Goal: Task Accomplishment & Management: Manage account settings

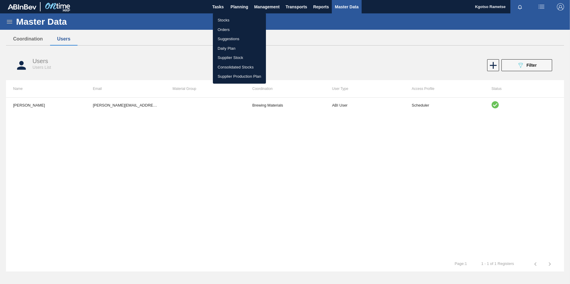
click at [227, 20] on li "Stocks" at bounding box center [239, 21] width 53 height 10
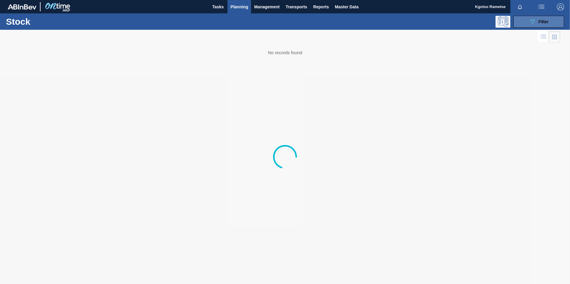
click at [540, 21] on span "Filter" at bounding box center [543, 21] width 10 height 5
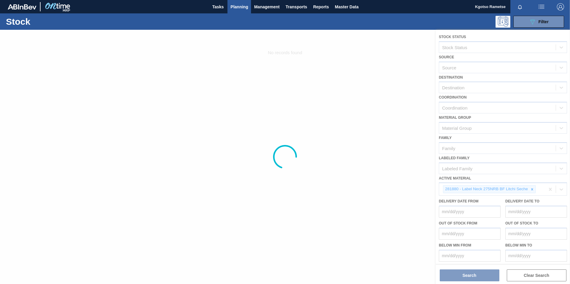
click at [531, 188] on div at bounding box center [285, 157] width 570 height 255
click at [532, 189] on div at bounding box center [285, 157] width 570 height 255
click at [529, 190] on div at bounding box center [285, 157] width 570 height 255
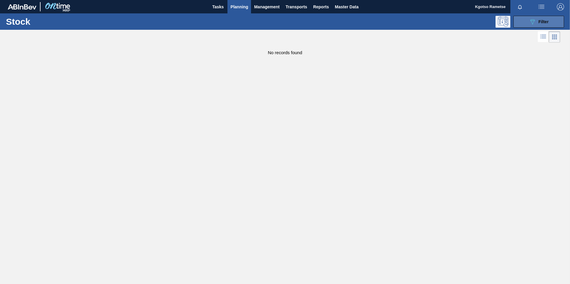
drag, startPoint x: 528, startPoint y: 21, endPoint x: 520, endPoint y: 32, distance: 13.8
click at [528, 21] on button "089F7B8B-B2A5-4AFE-B5C0-19BA573D28AC Filter" at bounding box center [538, 22] width 51 height 12
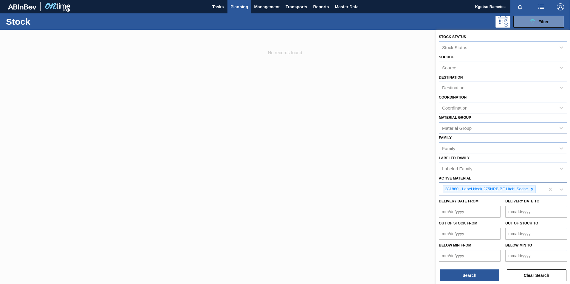
scroll to position [2, 0]
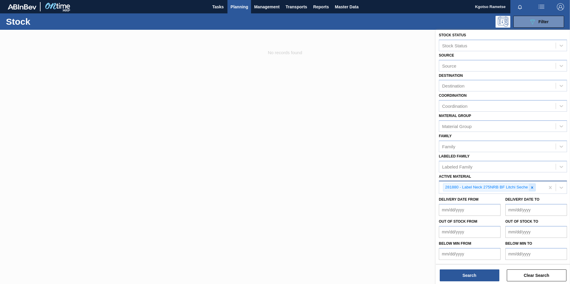
click at [534, 187] on div at bounding box center [532, 187] width 7 height 7
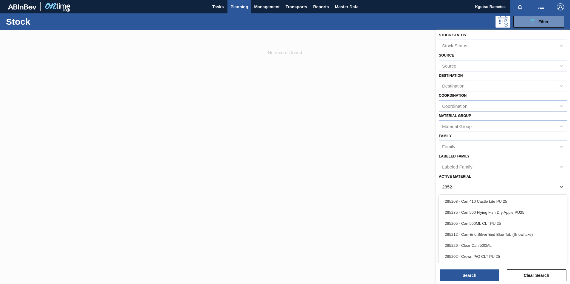
scroll to position [0, 0]
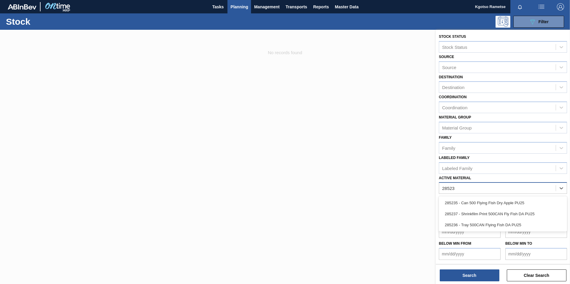
type Material "285235"
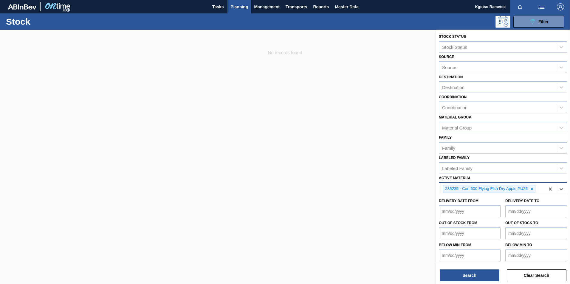
scroll to position [2, 0]
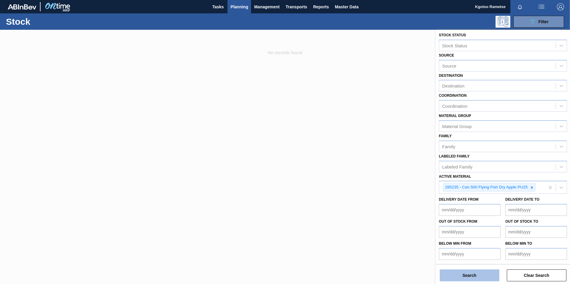
click at [476, 272] on button "Search" at bounding box center [470, 276] width 60 height 12
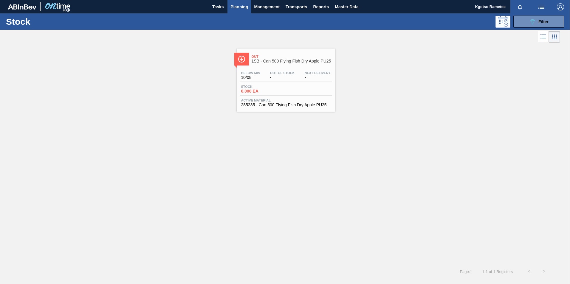
click at [283, 79] on span "-" at bounding box center [282, 77] width 25 height 4
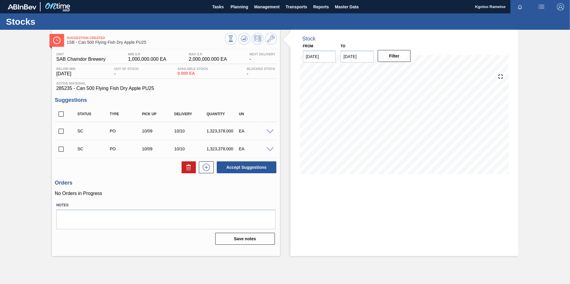
click at [271, 129] on div at bounding box center [271, 131] width 12 height 4
click at [269, 133] on span at bounding box center [269, 132] width 7 height 4
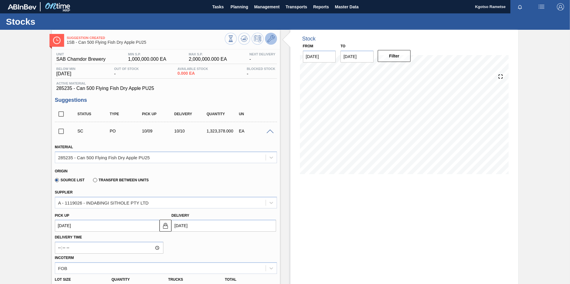
click at [271, 36] on icon at bounding box center [270, 38] width 7 height 7
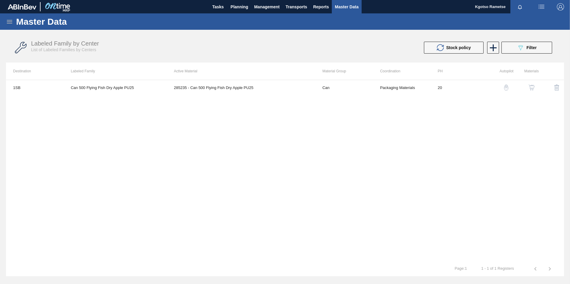
click at [532, 87] on img "button" at bounding box center [532, 88] width 6 height 6
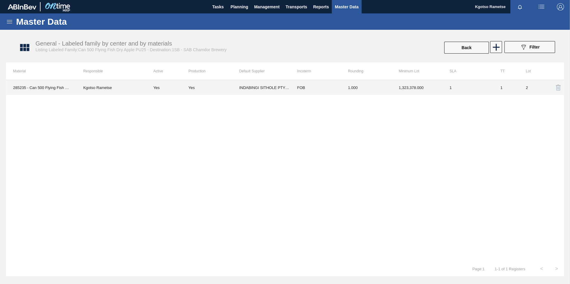
click at [383, 89] on td "1.000" at bounding box center [366, 87] width 51 height 15
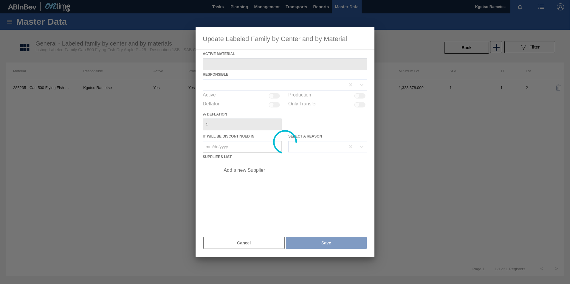
type Material "285235 - Can 500 Flying Fish Dry Apple PU25"
checkbox input "true"
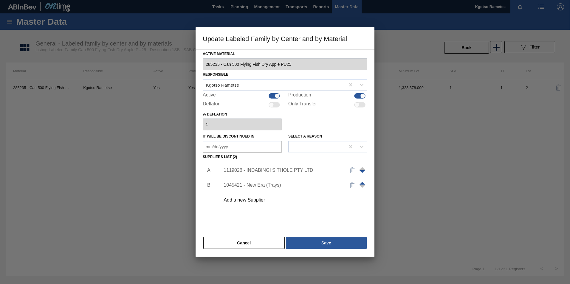
click at [250, 170] on div "1119026 - INDABINGI SITHOLE PTY LTD" at bounding box center [282, 170] width 117 height 5
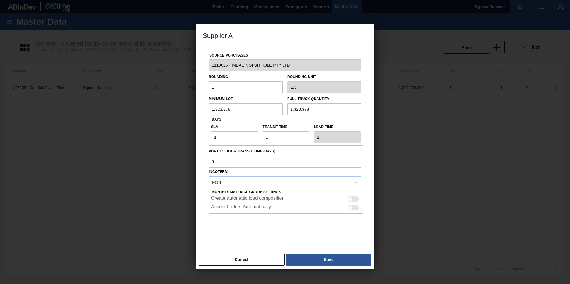
click at [224, 111] on input "1,323,378" at bounding box center [246, 109] width 74 height 12
type input "2"
type input "59,906"
click at [284, 104] on div "Minimum Lot 59,906" at bounding box center [245, 105] width 79 height 21
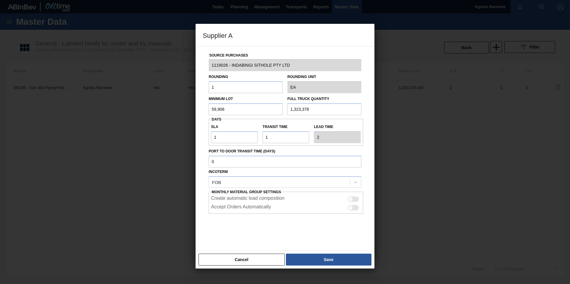
click at [218, 111] on input "59,906" at bounding box center [246, 109] width 74 height 12
click at [295, 109] on input "1,323,378" at bounding box center [324, 109] width 74 height 12
paste input "59,906"
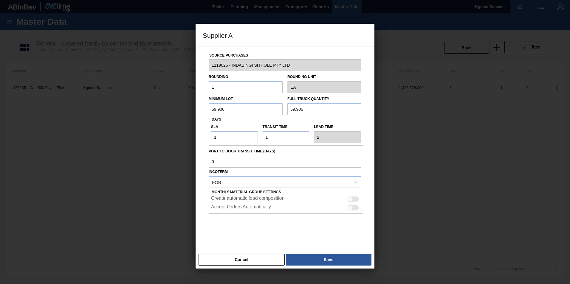
type input "59,906"
drag, startPoint x: 219, startPoint y: 141, endPoint x: 176, endPoint y: 140, distance: 43.5
click at [185, 141] on div "Supplier A Source Purchases 1119026 - INDABINGI SITHOLE PTY LTD Rounding 1 Roun…" at bounding box center [285, 142] width 570 height 284
type input "0"
type input "1"
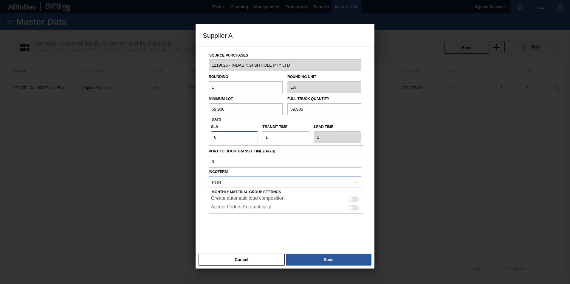
type input "0"
click at [202, 179] on div "Source Purchases 1119026 - INDABINGI SITHOLE PTY LTD Rounding 1 Rounding Unit E…" at bounding box center [285, 148] width 179 height 205
click at [353, 199] on div at bounding box center [353, 199] width 11 height 5
checkbox input "true"
drag, startPoint x: 354, startPoint y: 210, endPoint x: 349, endPoint y: 229, distance: 19.5
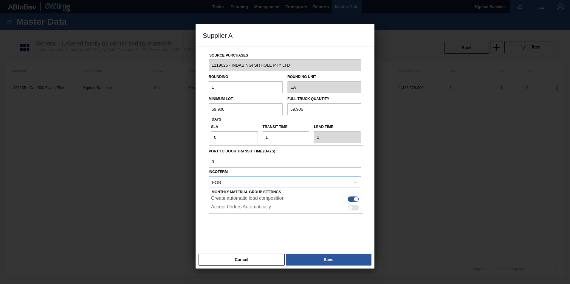
click at [354, 210] on div at bounding box center [353, 207] width 11 height 5
checkbox input "true"
click at [341, 261] on button "Save" at bounding box center [329, 260] width 86 height 12
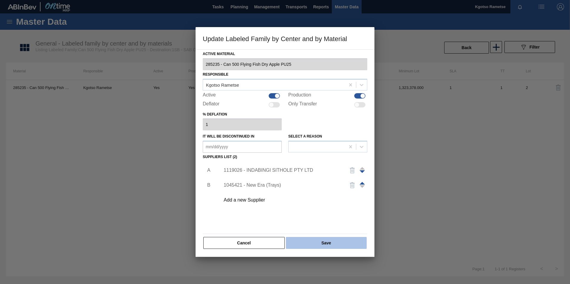
click at [331, 247] on button "Save" at bounding box center [326, 243] width 81 height 12
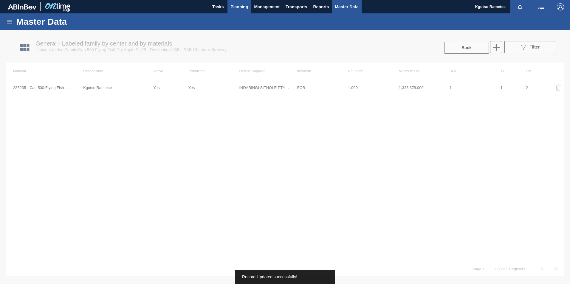
click at [237, 7] on span "Planning" at bounding box center [239, 6] width 18 height 7
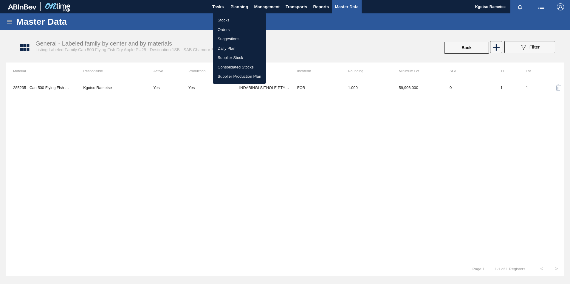
click at [235, 20] on li "Stocks" at bounding box center [239, 21] width 53 height 10
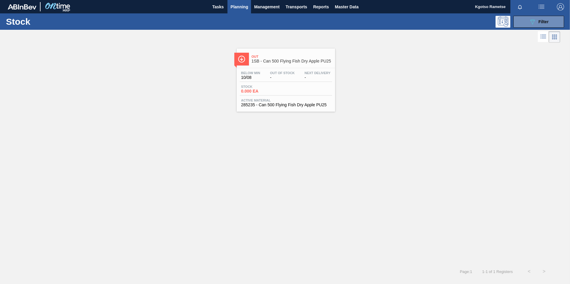
drag, startPoint x: 540, startPoint y: 16, endPoint x: 534, endPoint y: 28, distance: 12.4
click at [540, 16] on button "089F7B8B-B2A5-4AFE-B5C0-19BA573D28AC Filter" at bounding box center [538, 22] width 51 height 12
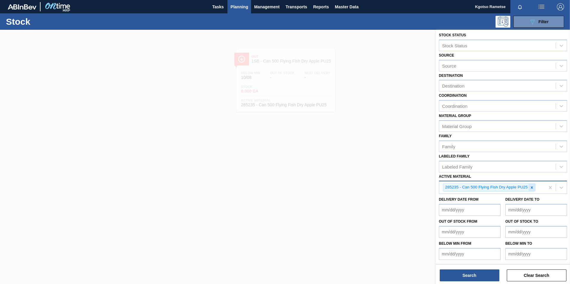
click at [531, 186] on icon at bounding box center [532, 188] width 4 height 4
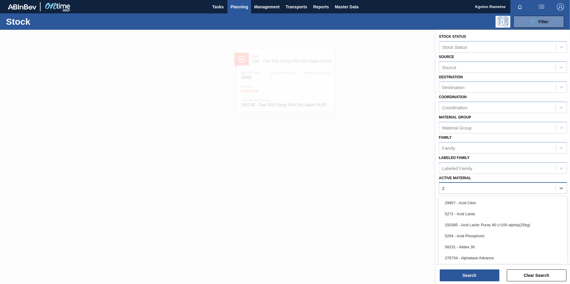
scroll to position [2, 0]
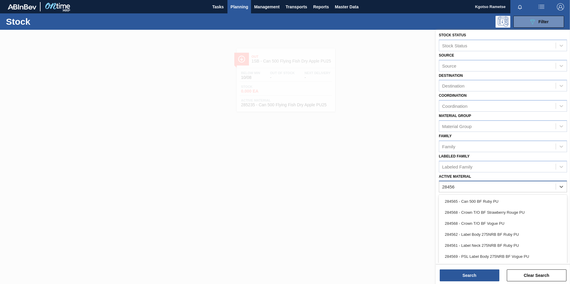
type Material "284565"
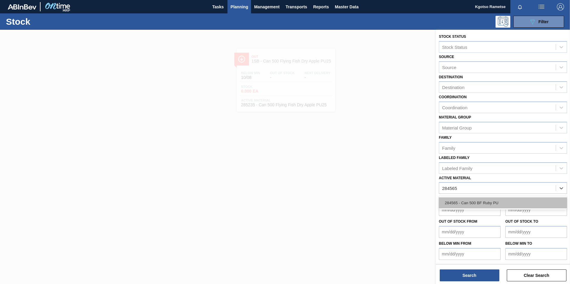
click at [492, 208] on div "284565 - Can 500 BF Ruby PU" at bounding box center [503, 203] width 128 height 11
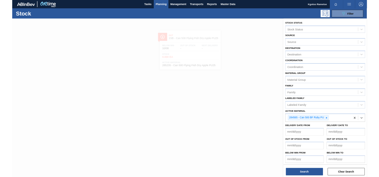
scroll to position [2, 0]
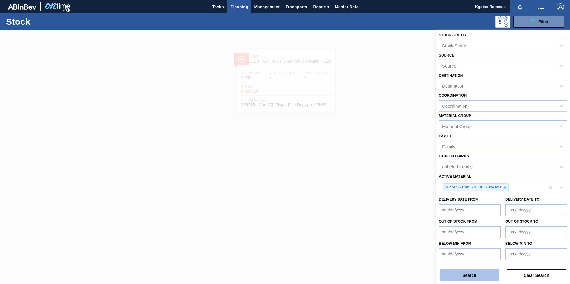
click at [461, 276] on button "Search" at bounding box center [470, 276] width 60 height 12
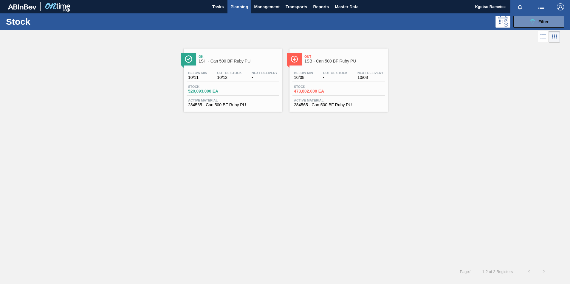
click at [335, 72] on span "Out Of Stock" at bounding box center [335, 73] width 25 height 4
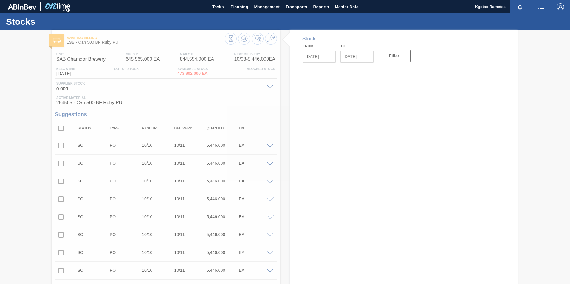
type input "[DATE]"
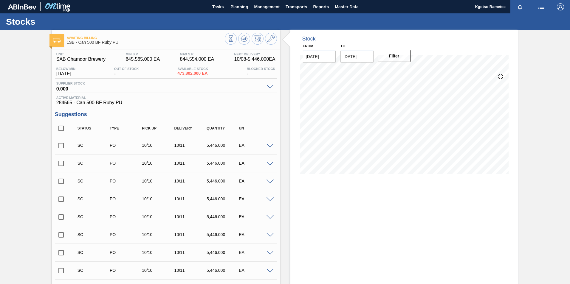
click at [269, 145] on span at bounding box center [269, 146] width 7 height 4
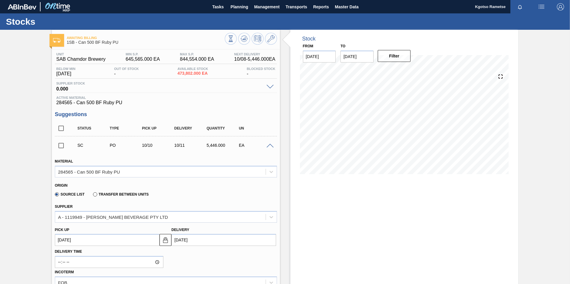
click at [269, 145] on span at bounding box center [269, 146] width 7 height 4
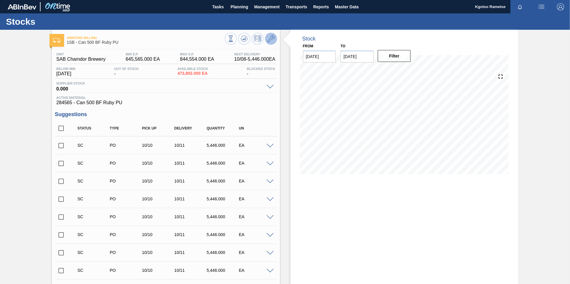
click at [269, 38] on icon at bounding box center [270, 38] width 7 height 7
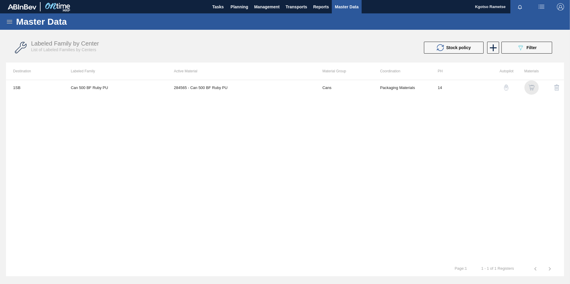
click at [529, 85] on img "button" at bounding box center [532, 88] width 6 height 6
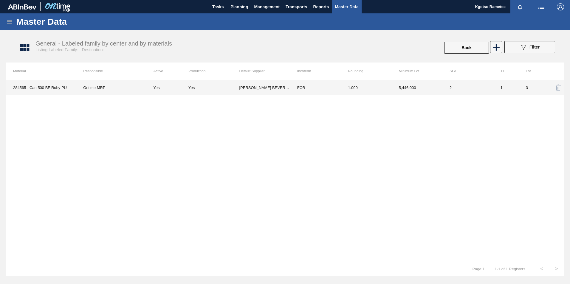
click at [354, 89] on td "1.000" at bounding box center [366, 87] width 51 height 15
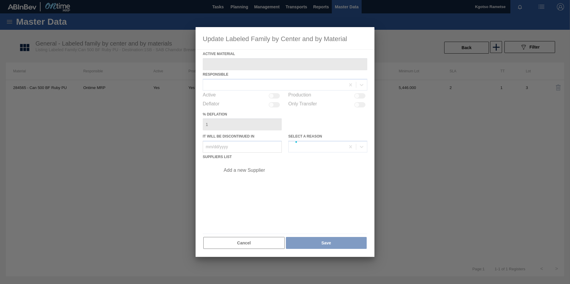
type Material "284565 - Can 500 BF Ruby PU"
checkbox input "true"
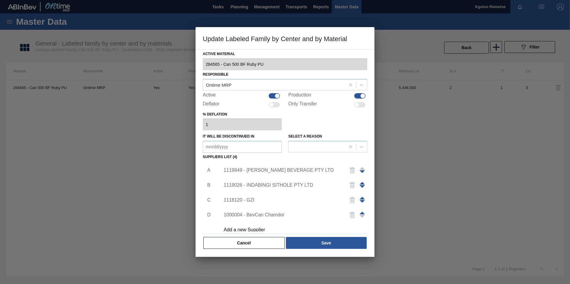
click at [362, 184] on span at bounding box center [361, 183] width 5 height 3
click at [272, 170] on div "1119026 - INDABINGI SITHOLE PTY LTD" at bounding box center [282, 170] width 117 height 5
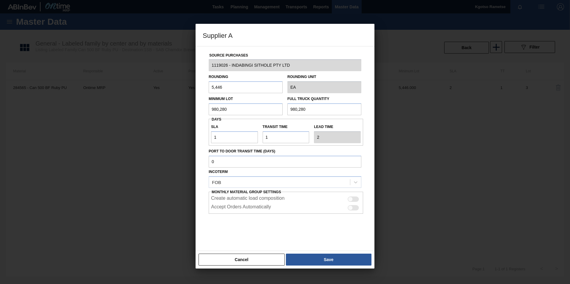
click at [243, 109] on input "980,280" at bounding box center [246, 109] width 74 height 12
type input "7"
click at [215, 107] on input "87,136" at bounding box center [246, 109] width 74 height 12
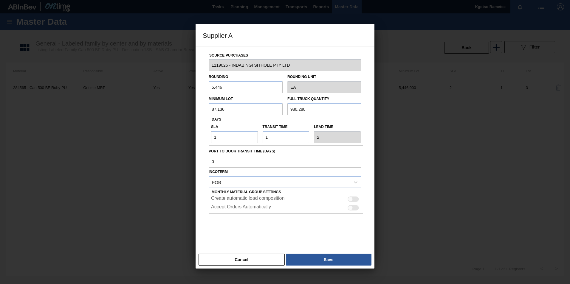
type input "87,136"
click at [299, 108] on input "980,280" at bounding box center [324, 109] width 74 height 12
click at [224, 108] on input "87,136" at bounding box center [246, 109] width 74 height 12
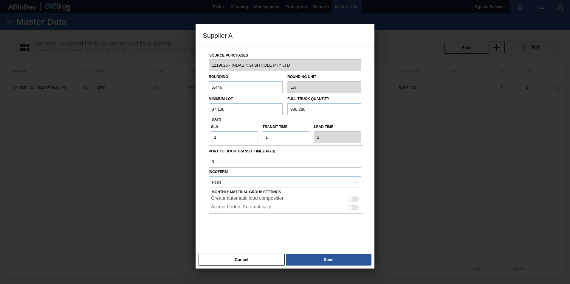
click at [295, 112] on input "980,280" at bounding box center [324, 109] width 74 height 12
paste input "87,136"
type input "87,136"
drag, startPoint x: 228, startPoint y: 136, endPoint x: 172, endPoint y: 143, distance: 56.8
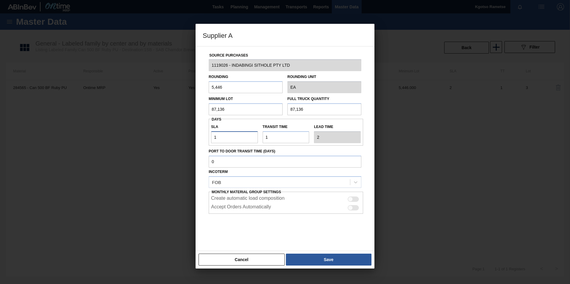
click at [177, 142] on div "Supplier A Source Purchases 1119026 - INDABINGI SITHOLE PTY LTD Rounding 5,446 …" at bounding box center [285, 142] width 570 height 284
type input "0"
type input "1"
type input "0"
click at [221, 88] on input "5,446" at bounding box center [246, 87] width 74 height 12
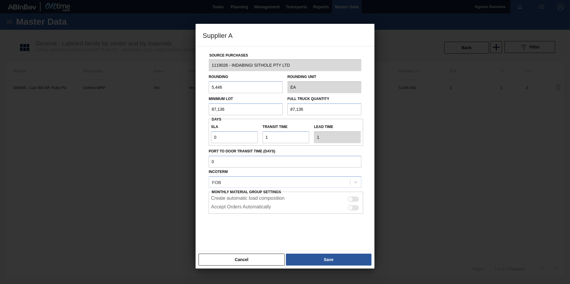
click at [221, 88] on input "5,446" at bounding box center [246, 87] width 74 height 12
type input "1"
click at [306, 235] on div at bounding box center [285, 229] width 153 height 30
click at [350, 200] on div at bounding box center [350, 199] width 5 height 5
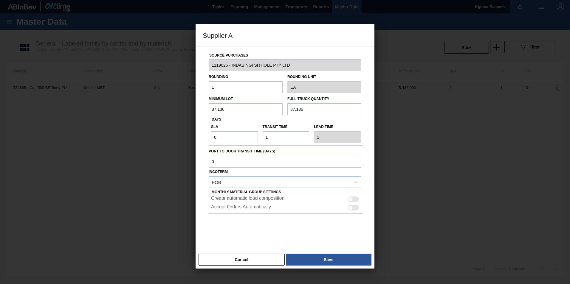
checkbox input "true"
click at [352, 210] on div at bounding box center [353, 207] width 11 height 5
checkbox input "true"
click at [338, 252] on div "Cancel Save" at bounding box center [285, 260] width 179 height 18
click at [337, 260] on button "Save" at bounding box center [329, 260] width 86 height 12
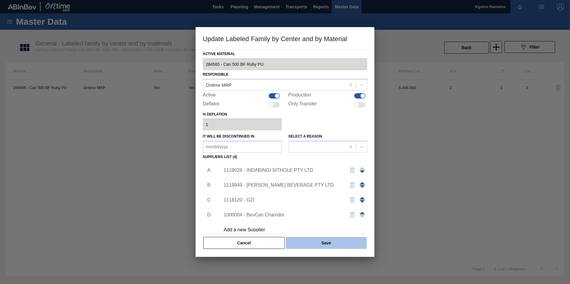
click at [331, 245] on button "Save" at bounding box center [326, 243] width 81 height 12
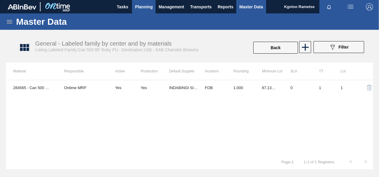
click at [148, 8] on span "Planning" at bounding box center [144, 6] width 18 height 7
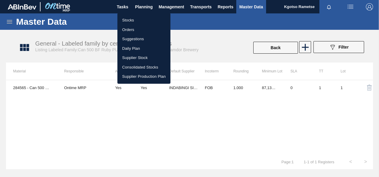
click at [134, 27] on li "Orders" at bounding box center [143, 30] width 53 height 10
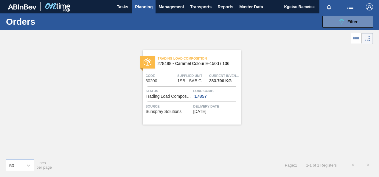
drag, startPoint x: 196, startPoint y: 65, endPoint x: 198, endPoint y: 71, distance: 6.7
click at [195, 64] on span "278488 - Caramel Colour E-150d / 136" at bounding box center [197, 63] width 79 height 4
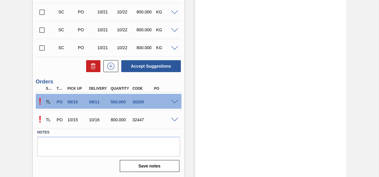
scroll to position [567, 0]
click at [175, 101] on span at bounding box center [174, 102] width 7 height 4
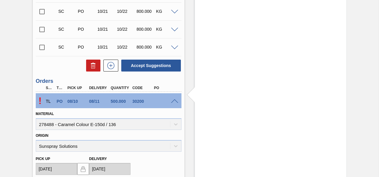
click at [175, 101] on span at bounding box center [174, 101] width 7 height 4
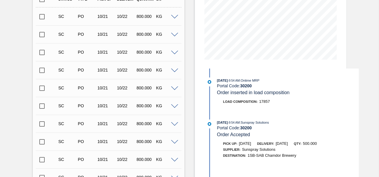
scroll to position [0, 0]
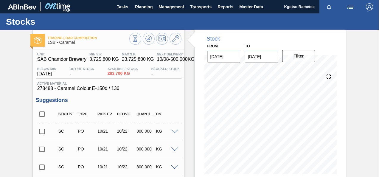
click at [137, 11] on button "Planning" at bounding box center [144, 6] width 24 height 13
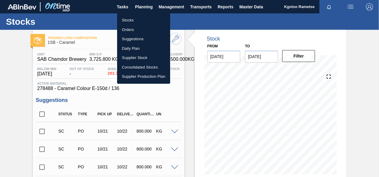
click at [138, 14] on ul "Stocks Orders Suggestions Daily Plan Supplier Stock Consolidated Stocks Supplie…" at bounding box center [143, 48] width 53 height 71
click at [133, 17] on li "Stocks" at bounding box center [143, 21] width 53 height 10
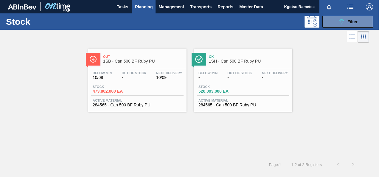
click at [354, 13] on div "Stock 089F7B8B-B2A5-4AFE-B5C0-19BA573D28AC Filter" at bounding box center [189, 21] width 379 height 16
click at [352, 21] on span "Filter" at bounding box center [353, 21] width 10 height 5
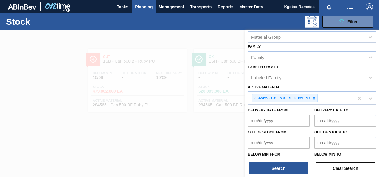
scroll to position [108, 0]
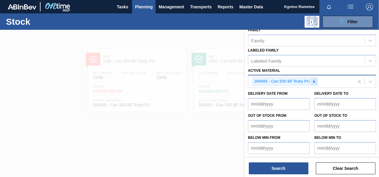
click at [315, 78] on div at bounding box center [314, 81] width 7 height 7
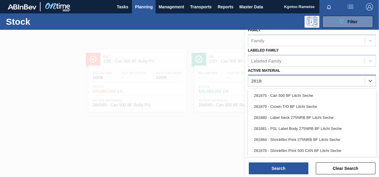
scroll to position [107, 0]
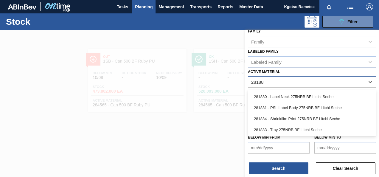
type Material "281880"
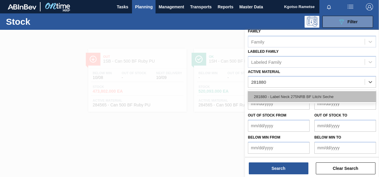
click at [293, 100] on div "281880 - Label Neck 275NRB BF Litchi Seche" at bounding box center [312, 96] width 128 height 11
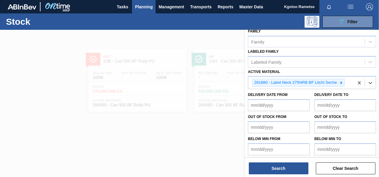
scroll to position [108, 0]
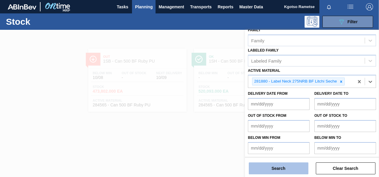
click at [257, 165] on button "Search" at bounding box center [279, 168] width 60 height 12
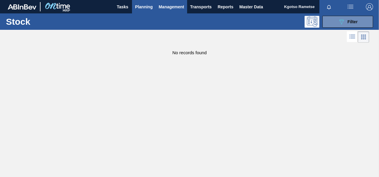
click at [182, 7] on span "Management" at bounding box center [172, 6] width 26 height 7
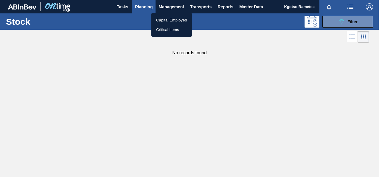
click at [195, 8] on div at bounding box center [189, 88] width 379 height 177
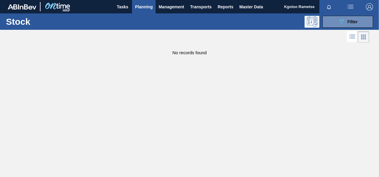
click at [195, 8] on span "Transports" at bounding box center [200, 6] width 21 height 7
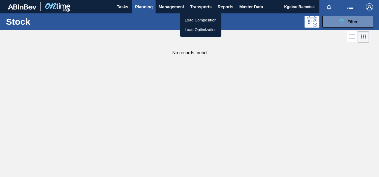
click at [224, 6] on div at bounding box center [189, 88] width 379 height 177
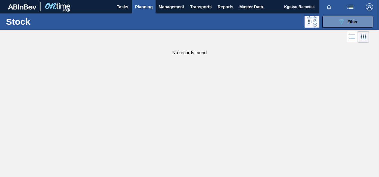
click at [224, 0] on body "Tasks Planning Management Transports Reports Master Data Kgotso [PERSON_NAME] a…" at bounding box center [189, 0] width 379 height 0
click at [255, 5] on span "Master Data" at bounding box center [251, 6] width 24 height 7
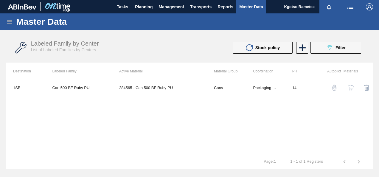
click at [9, 23] on icon at bounding box center [9, 21] width 7 height 7
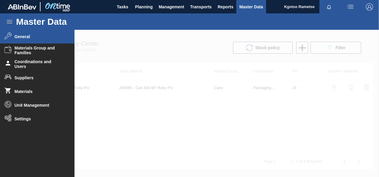
click at [26, 36] on span "General" at bounding box center [39, 36] width 49 height 5
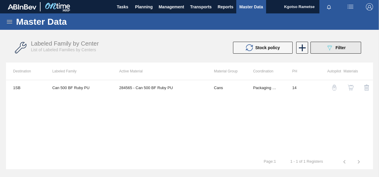
click at [334, 49] on div "089F7B8B-B2A5-4AFE-B5C0-19BA573D28AC Filter" at bounding box center [336, 47] width 20 height 7
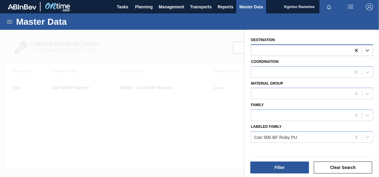
click at [357, 49] on icon at bounding box center [356, 50] width 3 height 3
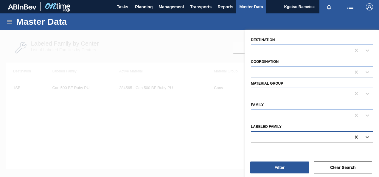
click at [355, 136] on icon at bounding box center [356, 137] width 3 height 3
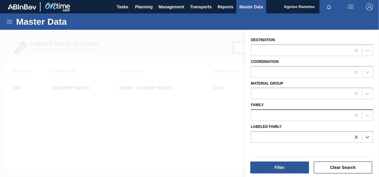
click at [262, 114] on div at bounding box center [301, 115] width 100 height 9
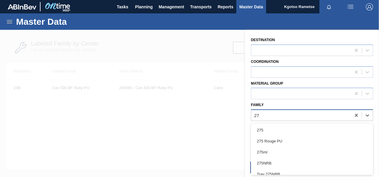
type input "275"
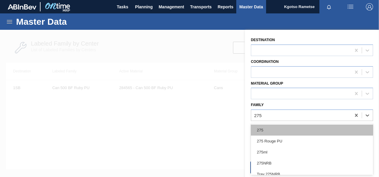
click at [262, 132] on div "275" at bounding box center [312, 130] width 122 height 11
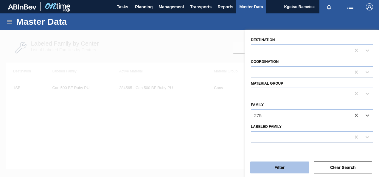
click at [278, 167] on button "Filter" at bounding box center [279, 168] width 59 height 12
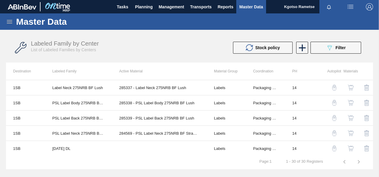
click at [10, 21] on icon at bounding box center [9, 22] width 5 height 4
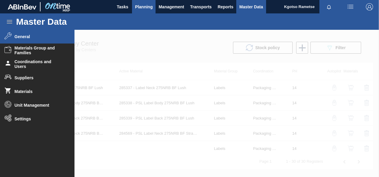
click at [142, 5] on span "Planning" at bounding box center [144, 6] width 18 height 7
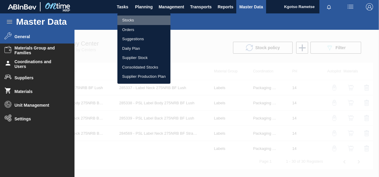
click at [140, 19] on li "Stocks" at bounding box center [143, 21] width 53 height 10
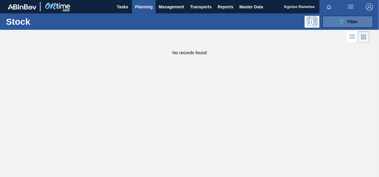
click at [338, 19] on icon "089F7B8B-B2A5-4AFE-B5C0-19BA573D28AC" at bounding box center [341, 21] width 7 height 7
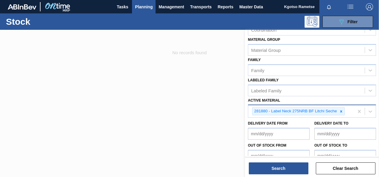
scroll to position [108, 0]
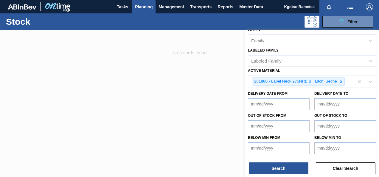
drag, startPoint x: 208, startPoint y: 83, endPoint x: 204, endPoint y: 72, distance: 11.9
click at [207, 83] on div at bounding box center [189, 118] width 379 height 177
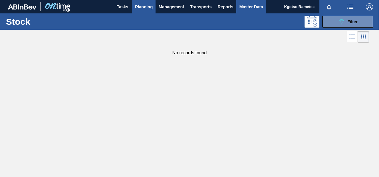
drag, startPoint x: 255, startPoint y: 6, endPoint x: 252, endPoint y: 6, distance: 3.0
click at [255, 6] on span "Master Data" at bounding box center [251, 6] width 24 height 7
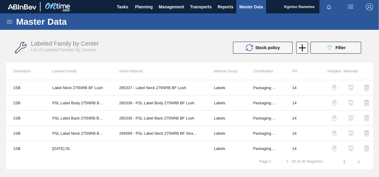
click at [11, 24] on icon at bounding box center [9, 21] width 7 height 7
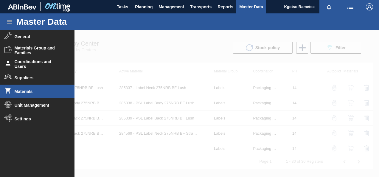
click at [24, 91] on span "Materials" at bounding box center [39, 91] width 49 height 5
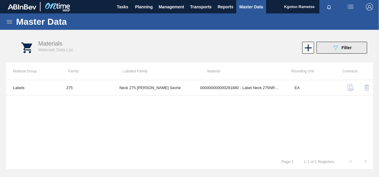
click at [338, 47] on icon "089F7B8B-B2A5-4AFE-B5C0-19BA573D28AC" at bounding box center [335, 47] width 7 height 7
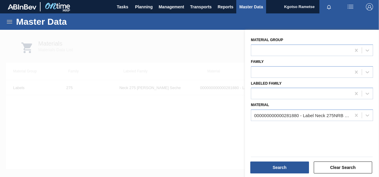
click at [179, 107] on div at bounding box center [189, 118] width 379 height 177
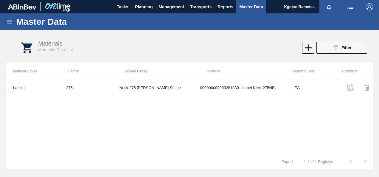
click at [11, 20] on icon at bounding box center [9, 22] width 5 height 4
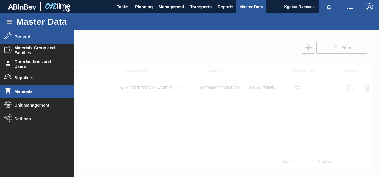
click at [31, 36] on span "General" at bounding box center [39, 36] width 49 height 5
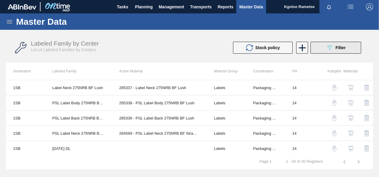
click at [327, 49] on icon "089F7B8B-B2A5-4AFE-B5C0-19BA573D28AC" at bounding box center [329, 47] width 7 height 7
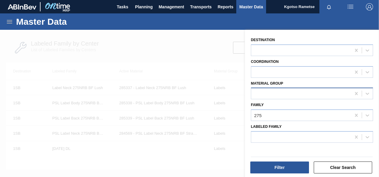
click at [258, 94] on div at bounding box center [301, 93] width 100 height 9
type Group "labels"
click at [283, 115] on div "Destination Coordination Material Group option Labels focused, 1 of 1. 1 result…" at bounding box center [312, 104] width 134 height 149
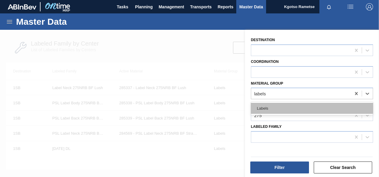
click at [288, 106] on div "Labels" at bounding box center [312, 108] width 122 height 11
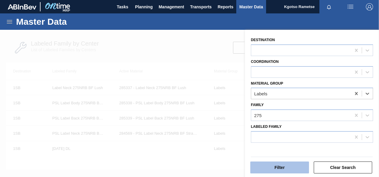
click at [281, 168] on button "Filter" at bounding box center [279, 168] width 59 height 12
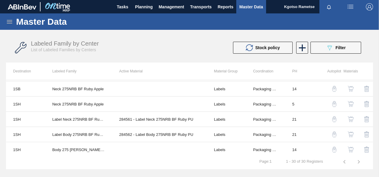
scroll to position [379, 0]
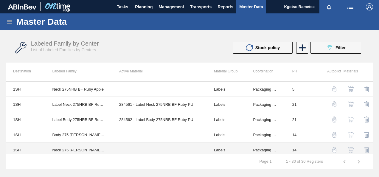
click at [128, 146] on td at bounding box center [159, 149] width 95 height 15
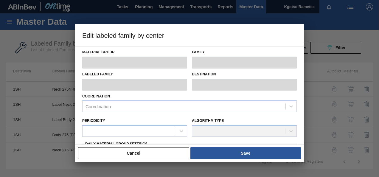
type input "Labels"
type input "275"
type input "Neck 275 [PERSON_NAME] Seche"
type input "1SH - SAB Prospecton Brewery"
type input "14"
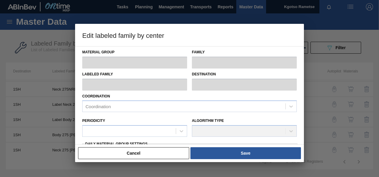
type input "387,316"
type input "495,064.8"
type input "100"
type input "495,064.800"
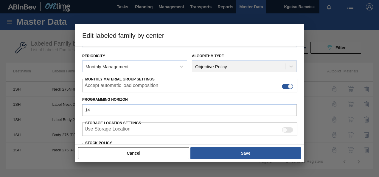
scroll to position [165, 0]
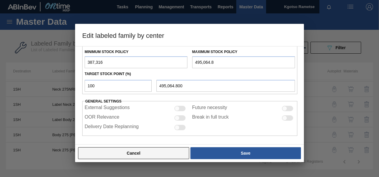
click at [132, 150] on button "Cancel" at bounding box center [133, 153] width 111 height 12
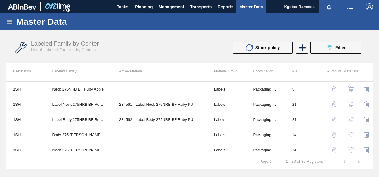
click at [351, 147] on img "button" at bounding box center [351, 150] width 6 height 6
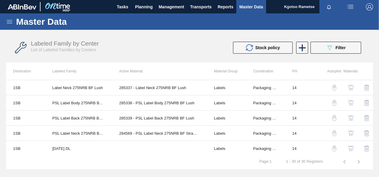
click at [11, 24] on icon at bounding box center [9, 21] width 7 height 7
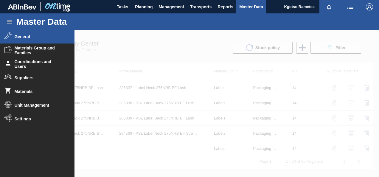
click at [22, 36] on span "General" at bounding box center [39, 36] width 49 height 5
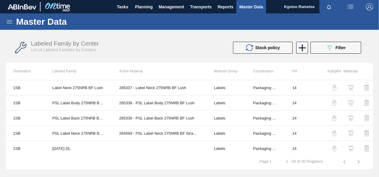
click at [9, 20] on icon at bounding box center [9, 21] width 7 height 7
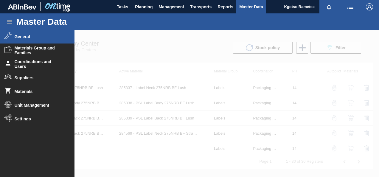
click at [20, 36] on span "General" at bounding box center [39, 36] width 49 height 5
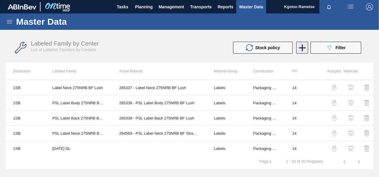
click at [300, 48] on icon at bounding box center [302, 47] width 7 height 7
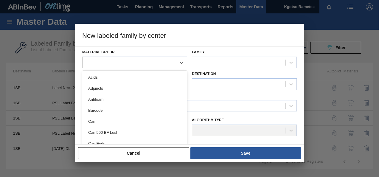
click at [149, 59] on div at bounding box center [129, 62] width 93 height 9
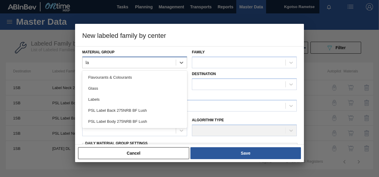
type Group "lab"
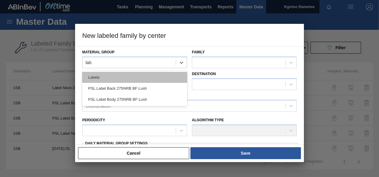
click at [132, 78] on div "Labels" at bounding box center [134, 77] width 105 height 11
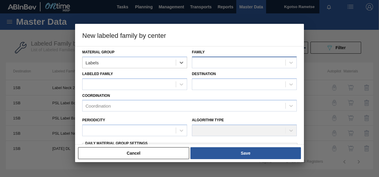
click at [226, 63] on div at bounding box center [238, 62] width 93 height 9
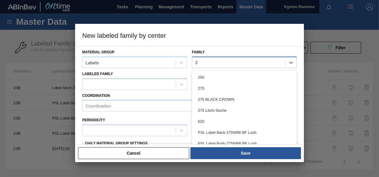
type input "27"
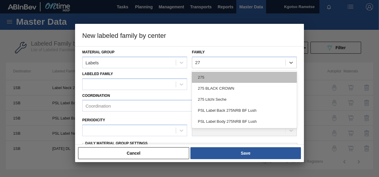
drag, startPoint x: 211, startPoint y: 78, endPoint x: 193, endPoint y: 80, distance: 18.4
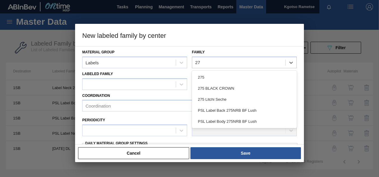
click at [211, 78] on div "275" at bounding box center [244, 77] width 105 height 11
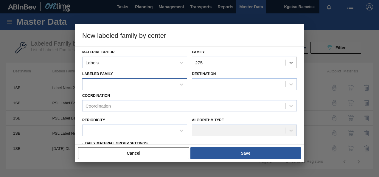
click at [168, 84] on div at bounding box center [129, 84] width 93 height 9
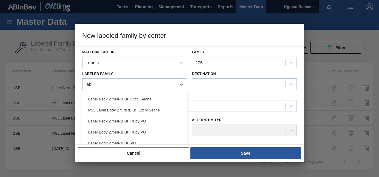
type Family "label"
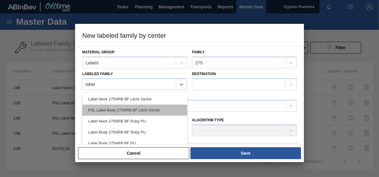
click at [121, 108] on div "PSL Label Body 275NRB BF Litchi Seche" at bounding box center [134, 110] width 105 height 11
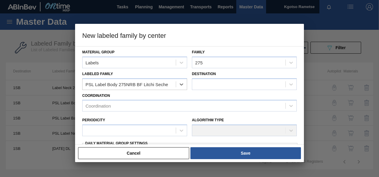
checkbox input "false"
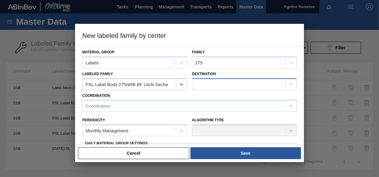
click at [218, 85] on div at bounding box center [238, 84] width 93 height 9
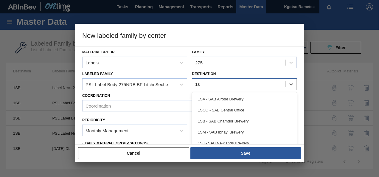
type input "1sb"
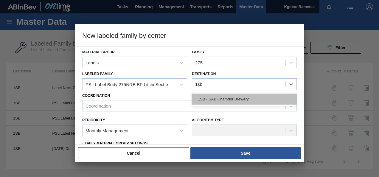
click at [213, 97] on div "1SB - SAB Chamdor Brewery" at bounding box center [244, 99] width 105 height 11
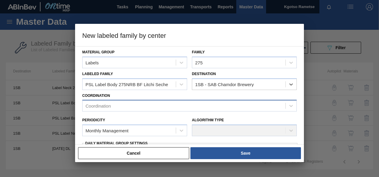
click at [144, 108] on div "Coordination" at bounding box center [184, 106] width 203 height 9
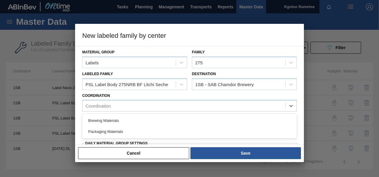
click at [121, 127] on div "Packaging Materials" at bounding box center [189, 131] width 215 height 11
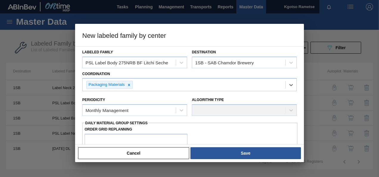
scroll to position [60, 0]
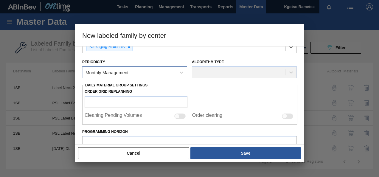
click at [132, 75] on div "Monthly Management" at bounding box center [129, 72] width 93 height 9
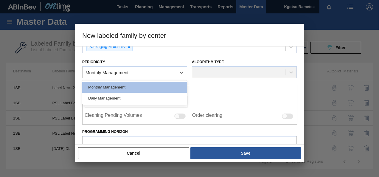
click at [118, 97] on div "Daily Management" at bounding box center [134, 98] width 105 height 11
checkbox input "true"
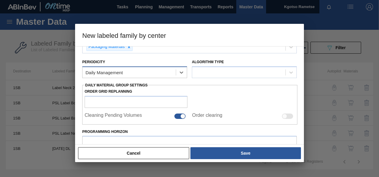
drag, startPoint x: 128, startPoint y: 69, endPoint x: 124, endPoint y: 74, distance: 5.9
click at [127, 71] on div "Daily Management" at bounding box center [129, 72] width 93 height 9
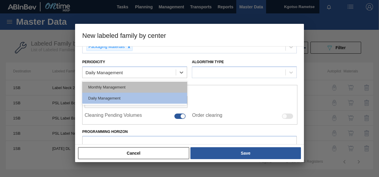
click at [119, 86] on div "Monthly Management" at bounding box center [134, 87] width 105 height 11
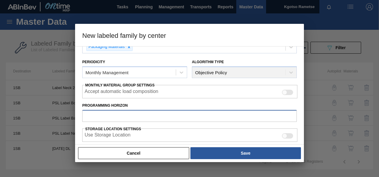
click at [105, 116] on input "Programming Horizon" at bounding box center [189, 116] width 215 height 12
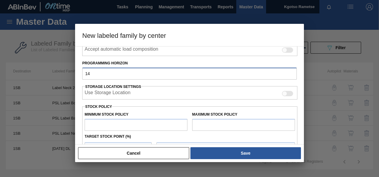
scroll to position [165, 0]
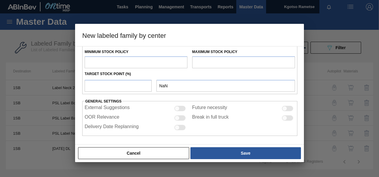
type input "14"
click at [103, 62] on input "text" at bounding box center [136, 62] width 103 height 12
type input "1"
type input "1.000"
type input "10"
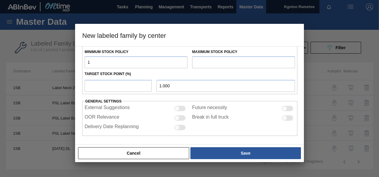
type input "10.000"
type input "100"
type input "100.000"
type input "1,000"
type input "1,000.000"
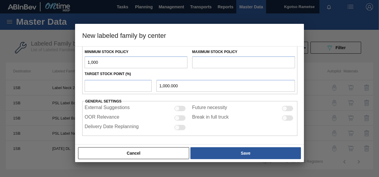
type input "10,000"
type input "10,000.000"
type input "100,000"
type input "100,000.000"
type input "100,000"
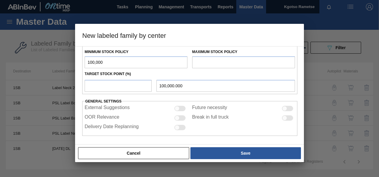
click at [196, 56] on input "text" at bounding box center [243, 62] width 103 height 12
type input "200,000"
drag, startPoint x: 147, startPoint y: 82, endPoint x: 148, endPoint y: 74, distance: 8.2
click at [146, 83] on input "number" at bounding box center [118, 86] width 67 height 12
type input "1"
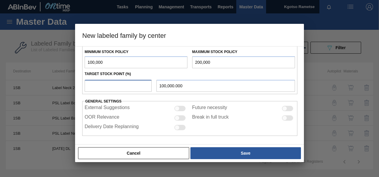
type input "101,000.000"
type input "10"
type input "110,000.000"
type input "100"
type input "200,000.000"
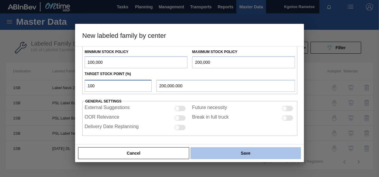
type input "100"
click at [278, 149] on button "Save" at bounding box center [245, 153] width 111 height 12
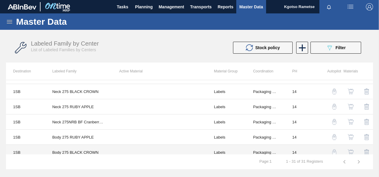
scroll to position [298, 0]
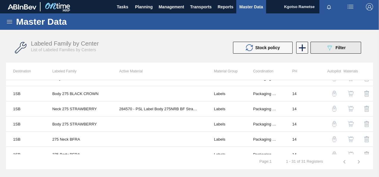
click at [328, 44] on icon "089F7B8B-B2A5-4AFE-B5C0-19BA573D28AC" at bounding box center [329, 47] width 7 height 7
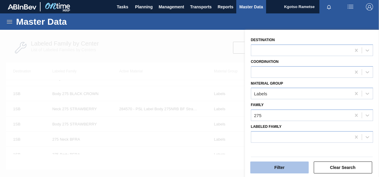
click at [297, 170] on button "Filter" at bounding box center [279, 168] width 59 height 12
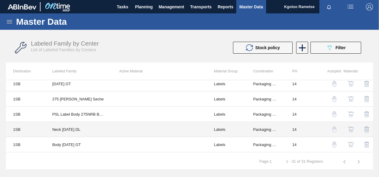
scroll to position [89, 0]
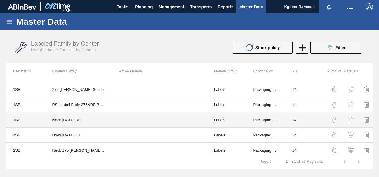
click at [70, 119] on td "Neck [DATE] DL" at bounding box center [78, 119] width 67 height 15
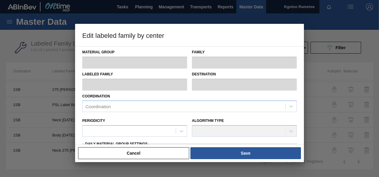
type input "Labels"
type input "275"
type input "Neck [DATE] DL"
type input "1SB - SAB Chamdor Brewery"
type input "14"
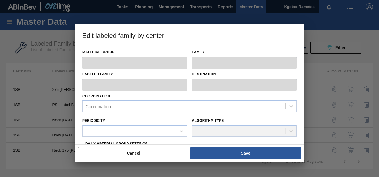
type input "449,116.029"
type input "2,021,022.131"
type input "50"
type input "1,235,069.080"
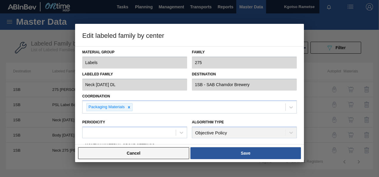
click at [131, 154] on button "Cancel" at bounding box center [133, 153] width 111 height 12
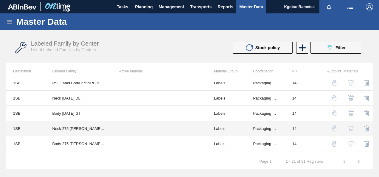
scroll to position [119, 0]
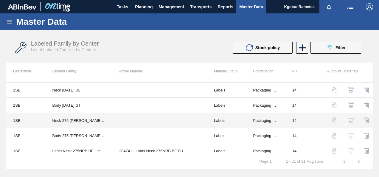
click at [83, 118] on td "Neck 275 [PERSON_NAME] Seche" at bounding box center [78, 120] width 67 height 15
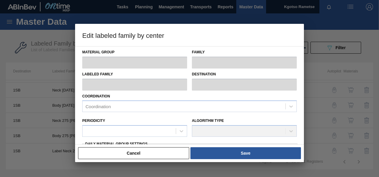
type input "Labels"
type input "275"
type input "Neck 275 [PERSON_NAME] Seche"
type input "1SB - SAB Chamdor Brewery"
type input "14"
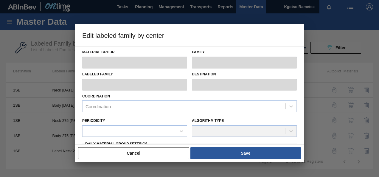
type input "387,316"
type input "495,064.8"
type input "100"
type input "495,064.800"
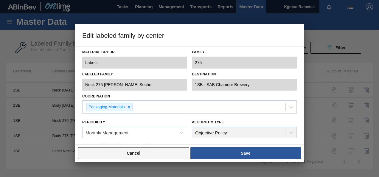
click at [145, 153] on button "Cancel" at bounding box center [133, 153] width 111 height 12
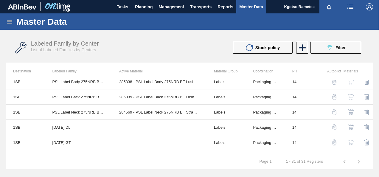
scroll to position [0, 0]
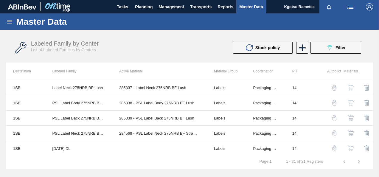
click at [330, 44] on icon "089F7B8B-B2A5-4AFE-B5C0-19BA573D28AC" at bounding box center [329, 47] width 7 height 7
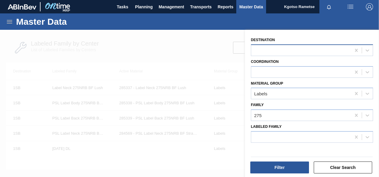
click at [295, 49] on div at bounding box center [301, 50] width 100 height 9
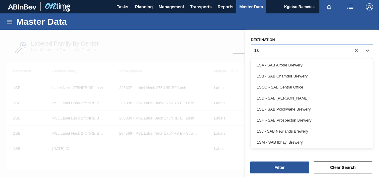
type input "1sb"
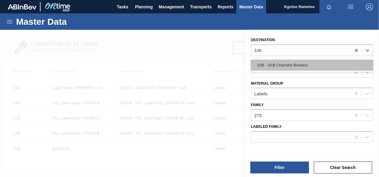
click at [289, 63] on div "1SB - SAB Chamdor Brewery" at bounding box center [312, 65] width 122 height 11
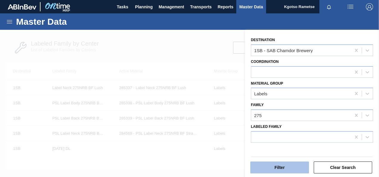
click at [274, 167] on button "Filter" at bounding box center [279, 168] width 59 height 12
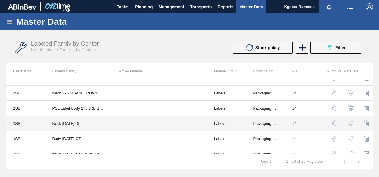
scroll to position [179, 0]
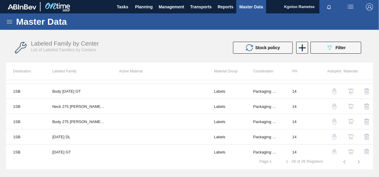
click at [349, 103] on img "button" at bounding box center [351, 106] width 6 height 6
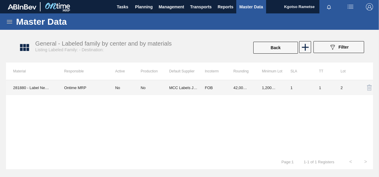
click at [212, 86] on td "FOB" at bounding box center [212, 87] width 29 height 15
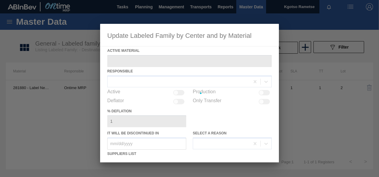
type Material "281880 - Label Neck 275NRB BF Litchi Seche"
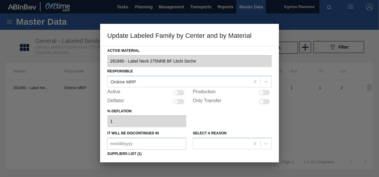
click at [179, 92] on div at bounding box center [178, 92] width 11 height 5
checkbox input "true"
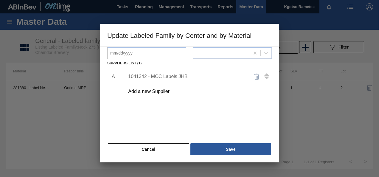
scroll to position [91, 0]
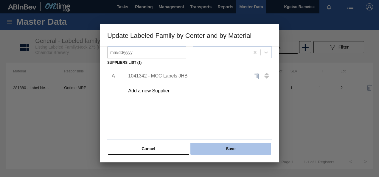
click at [220, 150] on button "Save" at bounding box center [230, 149] width 81 height 12
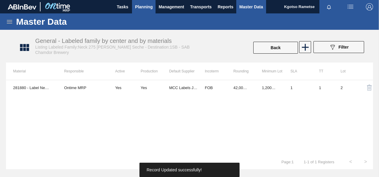
click at [139, 7] on span "Planning" at bounding box center [144, 6] width 18 height 7
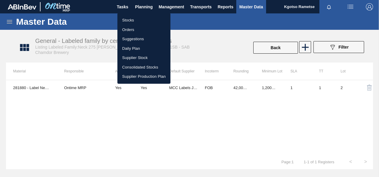
click at [132, 19] on li "Stocks" at bounding box center [143, 21] width 53 height 10
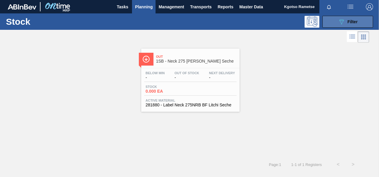
click at [333, 22] on button "089F7B8B-B2A5-4AFE-B5C0-19BA573D28AC Filter" at bounding box center [348, 22] width 51 height 12
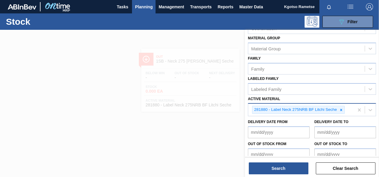
scroll to position [89, 0]
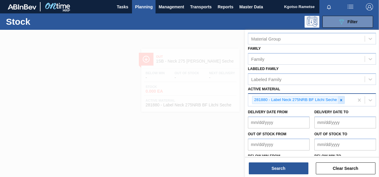
click at [340, 98] on icon at bounding box center [341, 100] width 4 height 4
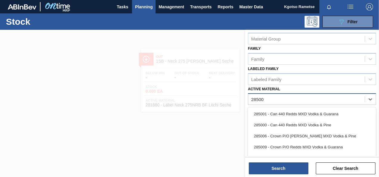
type Material "285007"
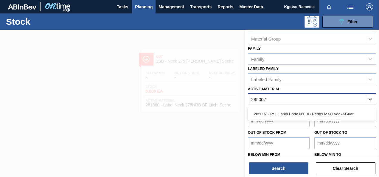
click at [319, 109] on div "285007 - PSL Label Body 660RB Redds MXD Vodk&Guar" at bounding box center [312, 114] width 128 height 11
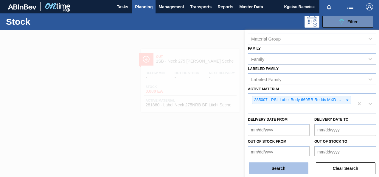
click at [268, 167] on button "Search" at bounding box center [279, 168] width 60 height 12
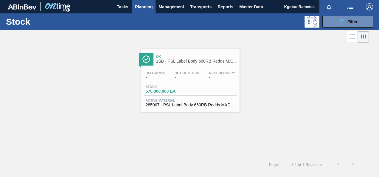
click at [164, 79] on div "Below Min - Out Of Stock - Next Delivery -" at bounding box center [190, 76] width 92 height 11
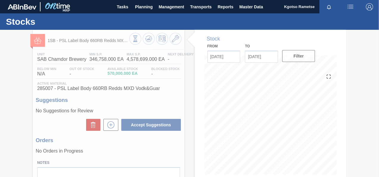
click at [174, 38] on div at bounding box center [189, 103] width 379 height 147
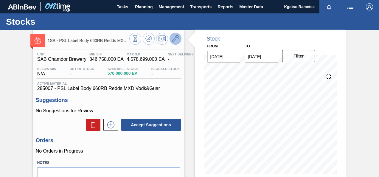
click at [174, 39] on icon at bounding box center [175, 38] width 7 height 7
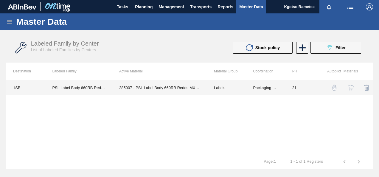
click at [159, 88] on td "285007 - PSL Label Body 660RB Redds MXD Vodk&Guar" at bounding box center [159, 87] width 95 height 15
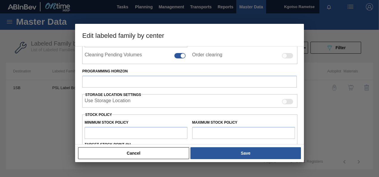
type input "Labels"
type input "Redds MXD (labels)"
type input "PSL Label Body 660RB Redds MXD Vodk&Guar"
type input "1SB - SAB Chamdor Brewery"
type input "21"
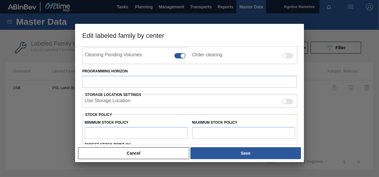
type input "346,758"
type input "4,578,699"
type input "100"
type input "4,578,699.000"
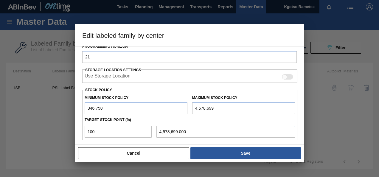
scroll to position [94, 0]
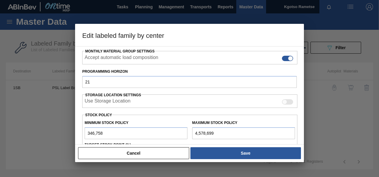
click at [87, 135] on input "346,758" at bounding box center [136, 133] width 103 height 12
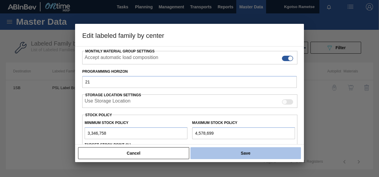
type input "3,346,758"
click at [222, 156] on button "Save" at bounding box center [245, 153] width 111 height 12
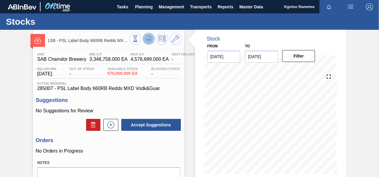
click at [149, 39] on icon at bounding box center [149, 39] width 1 height 2
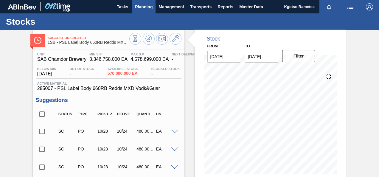
click at [140, 10] on span "Planning" at bounding box center [144, 6] width 18 height 7
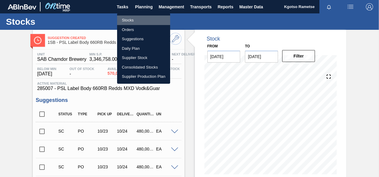
click at [134, 17] on li "Stocks" at bounding box center [143, 21] width 53 height 10
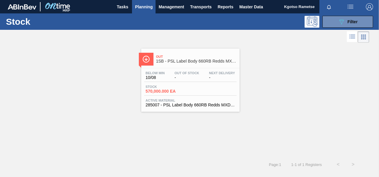
click at [364, 14] on div "Stock 089F7B8B-B2A5-4AFE-B5C0-19BA573D28AC Filter" at bounding box center [189, 21] width 379 height 16
click at [355, 20] on span "Filter" at bounding box center [353, 21] width 10 height 5
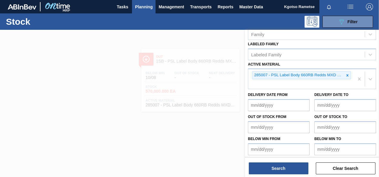
scroll to position [115, 0]
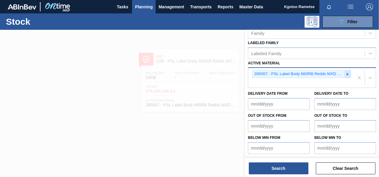
click at [345, 74] on icon at bounding box center [347, 74] width 4 height 4
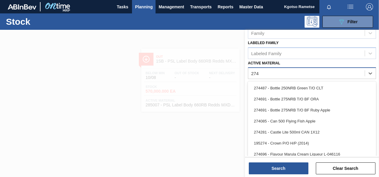
type Material "274"
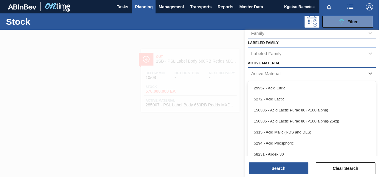
click at [259, 79] on div "option 285007 - PSL Label Body 660RB Redds MXD Vodk&Guar, deselected. option 29…" at bounding box center [312, 73] width 128 height 12
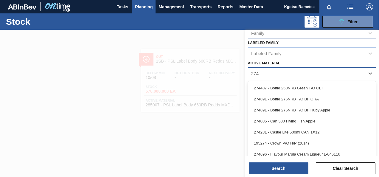
scroll to position [107, 0]
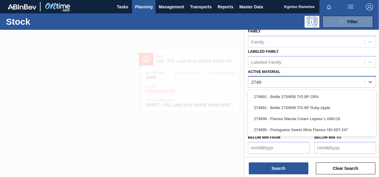
type Material "274696"
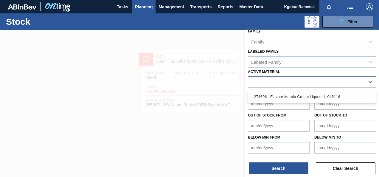
scroll to position [115, 0]
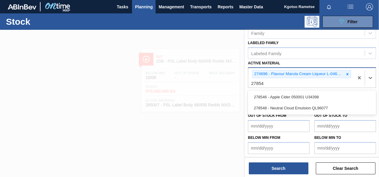
type Material "278548"
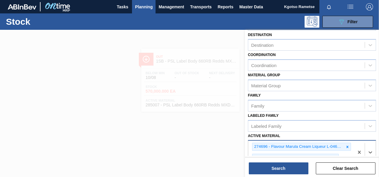
scroll to position [0, 0]
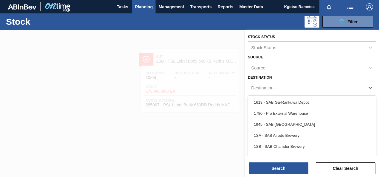
click at [256, 84] on div "Destination" at bounding box center [306, 87] width 117 height 9
type input "1sb"
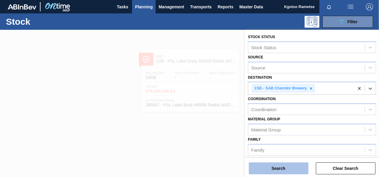
click at [288, 169] on button "Search" at bounding box center [279, 168] width 60 height 12
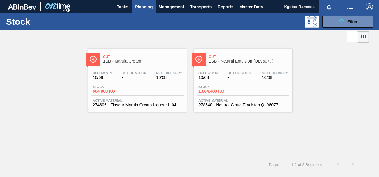
click at [143, 69] on div "Below Min 10/08 Out Of Stock - Next Delivery 10/08 Stock 604.800 KG Active Mate…" at bounding box center [137, 88] width 98 height 41
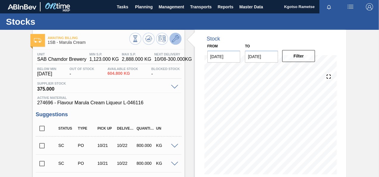
click at [176, 36] on icon at bounding box center [175, 38] width 7 height 7
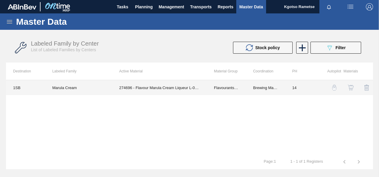
click at [213, 91] on td "Flavourants & Colourants" at bounding box center [226, 87] width 39 height 15
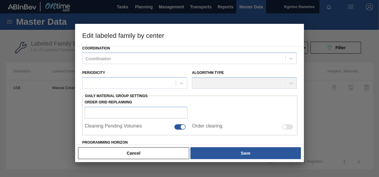
type input "Flavourants & Colourants"
type input "Flavour"
type input "Marula Cream"
type input "1SB - SAB Chamdor Brewery"
type input "14"
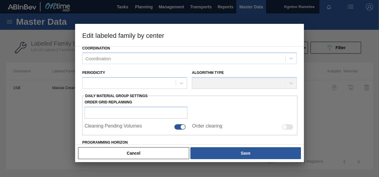
type input "1,123"
type input "2,888"
type input "100"
type input "2,888.000"
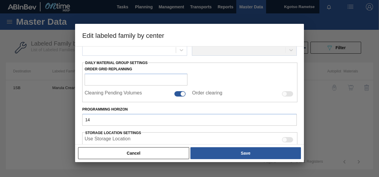
scroll to position [91, 0]
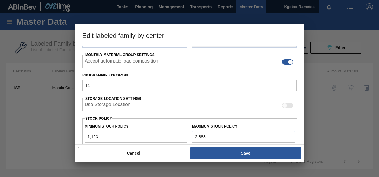
drag, startPoint x: 102, startPoint y: 88, endPoint x: 34, endPoint y: 101, distance: 68.9
click at [35, 101] on div "Edit labeled family by center Material Group Flavourants & Colourants Family Fl…" at bounding box center [189, 88] width 379 height 177
click at [54, 86] on div "Edit labeled family by center Material Group Flavourants & Colourants Family Fl…" at bounding box center [189, 88] width 379 height 177
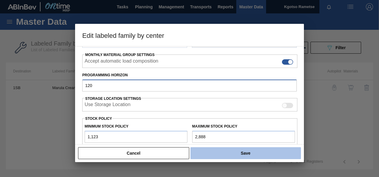
type input "120"
click at [215, 150] on button "Save" at bounding box center [245, 153] width 111 height 12
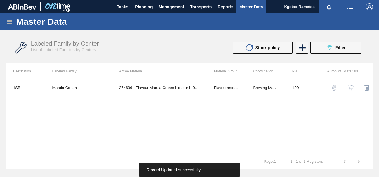
click at [352, 86] on img "button" at bounding box center [351, 88] width 6 height 6
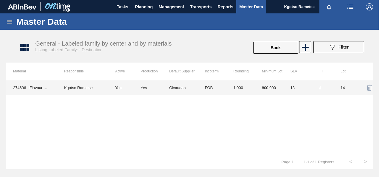
click at [250, 88] on td "1.000" at bounding box center [240, 87] width 29 height 15
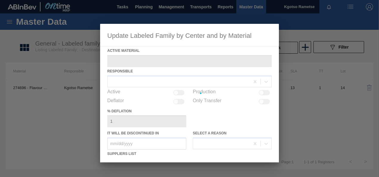
type Material "274696 - Flavour Marula Cream Liqueur L-046116"
checkbox input "true"
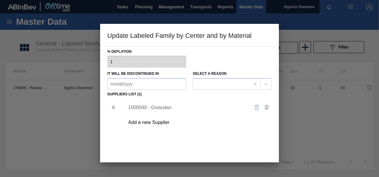
scroll to position [89, 0]
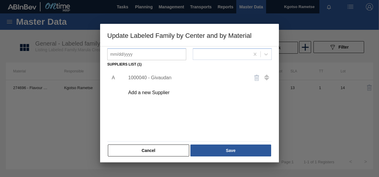
click at [139, 72] on div "1000040 - Givaudan" at bounding box center [196, 77] width 151 height 15
click at [139, 76] on div "1000040 - Givaudan" at bounding box center [186, 77] width 117 height 5
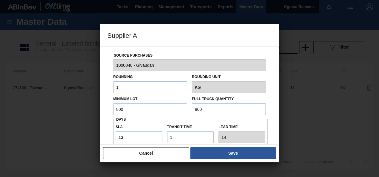
click at [125, 109] on input "800" at bounding box center [150, 109] width 74 height 12
drag, startPoint x: 125, startPoint y: 109, endPoint x: 86, endPoint y: 113, distance: 38.6
click at [92, 113] on div "Supplier A Source Purchases 1000040 - Givaudan Rounding 1 Rounding Unit KG Mini…" at bounding box center [189, 88] width 379 height 177
drag, startPoint x: 132, startPoint y: 106, endPoint x: 86, endPoint y: 111, distance: 46.1
click at [86, 111] on div "Supplier A Source Purchases 1000040 - Givaudan Rounding 1 Rounding Unit KG Mini…" at bounding box center [189, 88] width 379 height 177
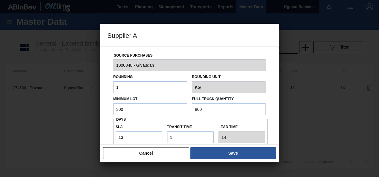
type input "300"
click at [203, 108] on input "800" at bounding box center [229, 109] width 74 height 12
paste input "3"
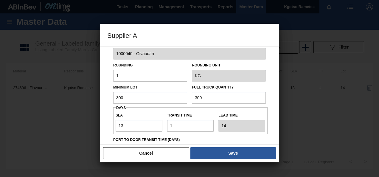
scroll to position [30, 0]
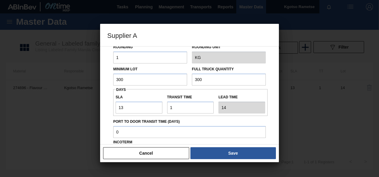
type input "300"
drag, startPoint x: 131, startPoint y: 107, endPoint x: 85, endPoint y: 109, distance: 46.5
click at [103, 108] on div "Source Purchases 1000040 - Givaudan Rounding 1 Rounding Unit KG Minimum Lot 300…" at bounding box center [189, 95] width 179 height 98
type input "6"
type input "7"
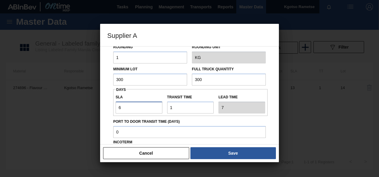
type input "61"
type input "62"
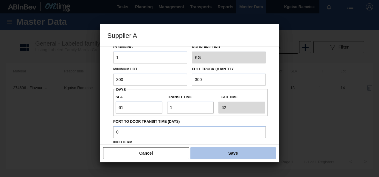
type input "61"
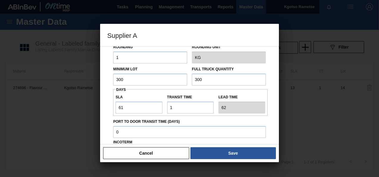
click at [204, 155] on button "Save" at bounding box center [233, 153] width 86 height 12
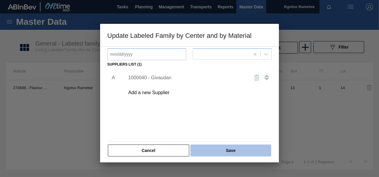
click at [206, 146] on button "Save" at bounding box center [230, 151] width 81 height 12
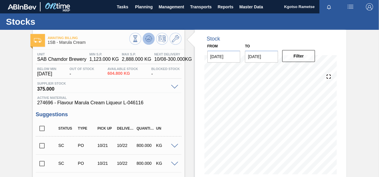
click at [146, 34] on button at bounding box center [149, 39] width 12 height 12
click at [176, 38] on icon at bounding box center [175, 38] width 7 height 7
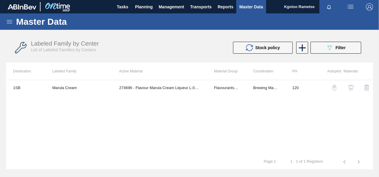
click at [350, 89] on img "button" at bounding box center [351, 88] width 6 height 6
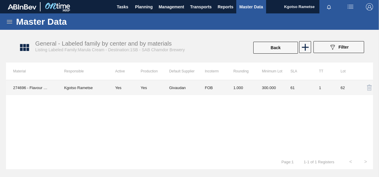
click at [257, 85] on td "300.000" at bounding box center [269, 87] width 29 height 15
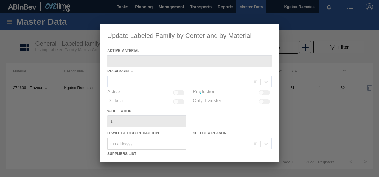
type Material "274696 - Flavour Marula Cream Liqueur L-046116"
checkbox input "true"
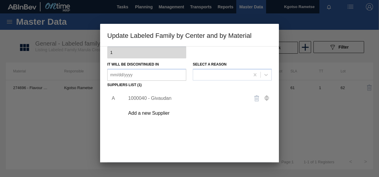
scroll to position [60, 0]
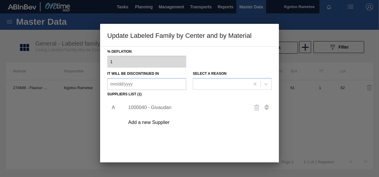
click at [154, 106] on div "1000040 - Givaudan" at bounding box center [186, 107] width 117 height 5
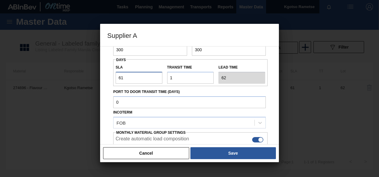
drag, startPoint x: 121, startPoint y: 78, endPoint x: 110, endPoint y: 79, distance: 11.1
click at [110, 79] on div "Source Purchases 1000040 - Givaudan Rounding 1 Rounding Unit KG Minimum Lot 300…" at bounding box center [189, 85] width 165 height 197
type input "91"
type input "92"
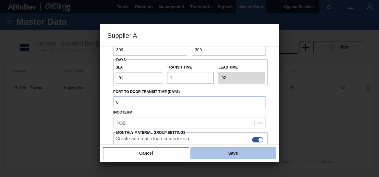
type input "91"
click at [217, 151] on button "Save" at bounding box center [233, 153] width 86 height 12
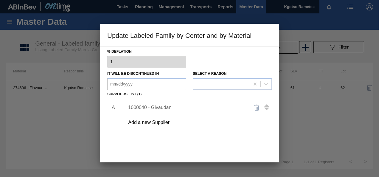
click at [162, 104] on div "1000040 - Givaudan" at bounding box center [196, 107] width 151 height 15
click at [145, 106] on div "1000040 - Givaudan" at bounding box center [186, 107] width 117 height 5
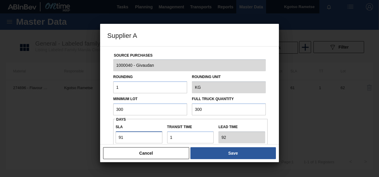
drag, startPoint x: 123, startPoint y: 138, endPoint x: 101, endPoint y: 137, distance: 22.7
click at [101, 137] on div "Source Purchases 1000040 - Givaudan Rounding 1 Rounding Unit KG Minimum Lot 300…" at bounding box center [189, 95] width 179 height 98
type input "8"
type input "9"
type input "81"
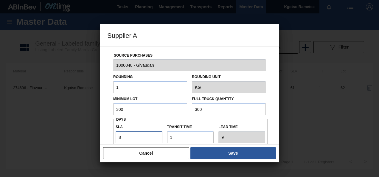
type input "82"
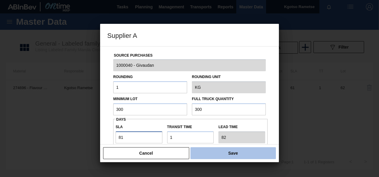
type input "81"
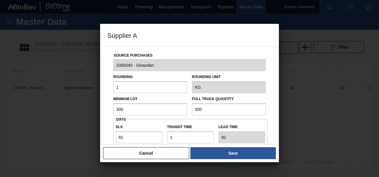
click at [213, 157] on button "Save" at bounding box center [233, 153] width 86 height 12
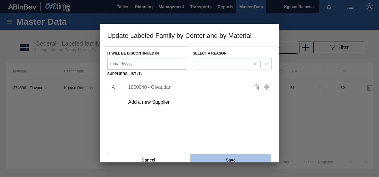
scroll to position [91, 0]
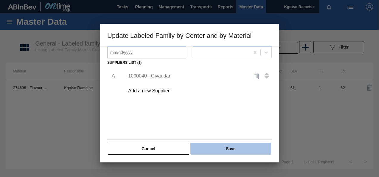
click at [210, 146] on button "Save" at bounding box center [230, 149] width 81 height 12
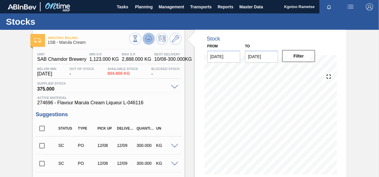
click at [146, 41] on icon at bounding box center [148, 40] width 6 height 3
click at [172, 38] on icon at bounding box center [175, 38] width 7 height 7
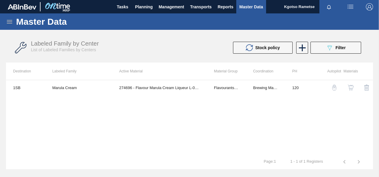
click at [349, 90] on button "button" at bounding box center [351, 87] width 14 height 14
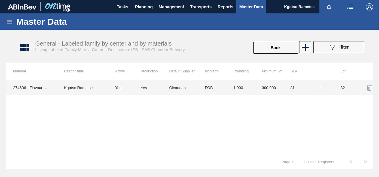
click at [232, 88] on td "1.000" at bounding box center [240, 87] width 29 height 15
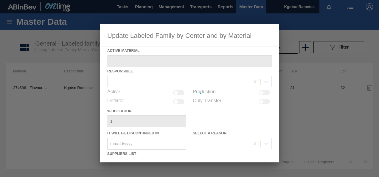
type Material "274696 - Flavour Marula Cream Liqueur L-046116"
checkbox input "true"
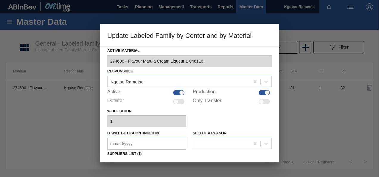
scroll to position [60, 0]
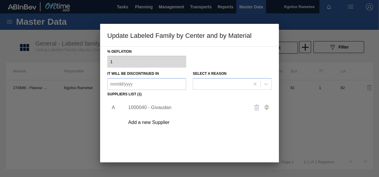
click at [134, 106] on div "1000040 - Givaudan" at bounding box center [186, 107] width 117 height 5
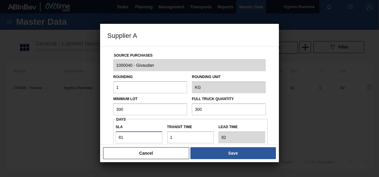
drag, startPoint x: 120, startPoint y: 136, endPoint x: 112, endPoint y: 137, distance: 7.8
click at [112, 137] on div "Source Purchases 1000040 - Givaudan Rounding 1 Rounding Unit KG Minimum Lot 300…" at bounding box center [189, 145] width 165 height 197
drag, startPoint x: 133, startPoint y: 135, endPoint x: 100, endPoint y: 136, distance: 33.1
click at [103, 136] on div "Source Purchases 1000040 - Givaudan Rounding 1 Rounding Unit KG Minimum Lot 300…" at bounding box center [189, 95] width 179 height 98
type input "9"
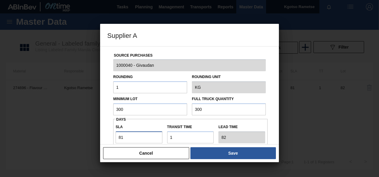
type input "10"
type input "95"
type input "96"
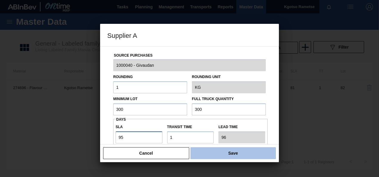
type input "95"
click at [222, 153] on button "Save" at bounding box center [233, 153] width 86 height 12
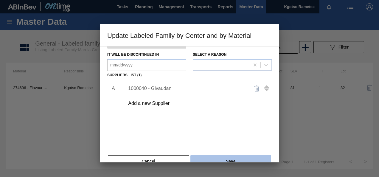
scroll to position [91, 0]
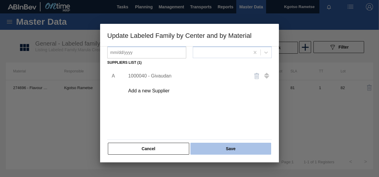
click at [226, 145] on button "Save" at bounding box center [230, 149] width 81 height 12
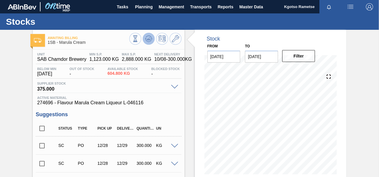
click at [147, 39] on icon at bounding box center [148, 38] width 7 height 7
click at [173, 38] on icon at bounding box center [175, 38] width 7 height 7
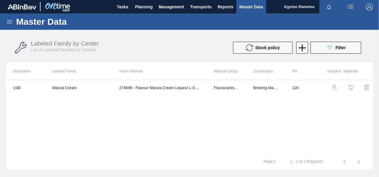
click at [350, 89] on img "button" at bounding box center [351, 88] width 6 height 6
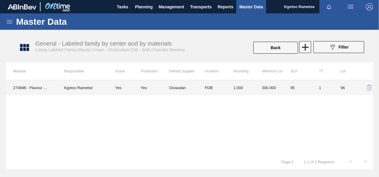
click at [243, 92] on td "1.000" at bounding box center [240, 87] width 29 height 15
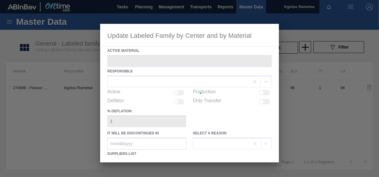
type Material "274696 - Flavour Marula Cream Liqueur L-046116"
checkbox input "true"
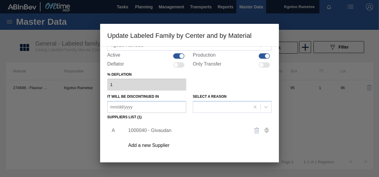
scroll to position [60, 0]
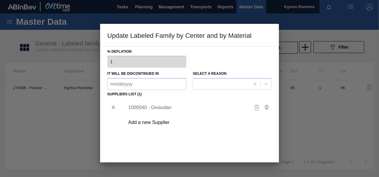
click at [157, 107] on div "1000040 - Givaudan" at bounding box center [186, 107] width 117 height 5
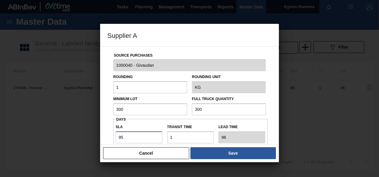
drag, startPoint x: 127, startPoint y: 137, endPoint x: 122, endPoint y: 137, distance: 5.1
click at [122, 137] on input "95" at bounding box center [139, 137] width 47 height 12
type input "98"
type input "99"
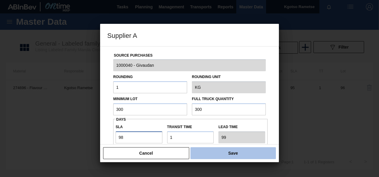
type input "98"
click at [247, 159] on button "Save" at bounding box center [233, 153] width 86 height 12
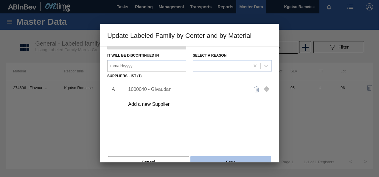
scroll to position [91, 0]
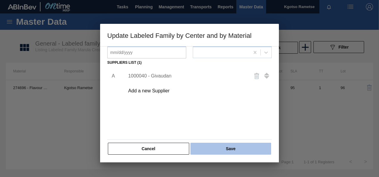
click at [233, 147] on button "Save" at bounding box center [230, 149] width 81 height 12
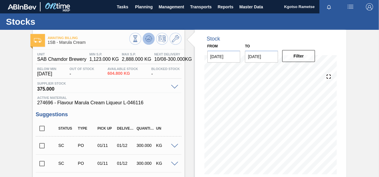
click at [148, 42] on button at bounding box center [149, 39] width 12 height 12
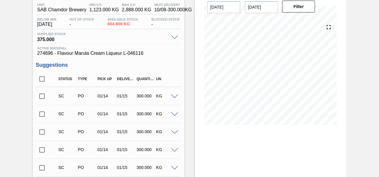
scroll to position [9, 0]
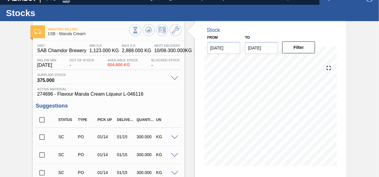
click at [41, 137] on input "checkbox" at bounding box center [42, 137] width 13 height 13
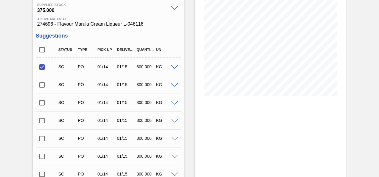
scroll to position [187, 0]
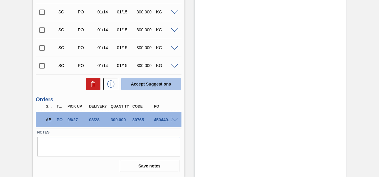
click at [150, 89] on button "Accept Suggestions" at bounding box center [151, 84] width 60 height 12
checkbox input "false"
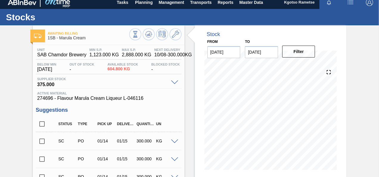
scroll to position [0, 0]
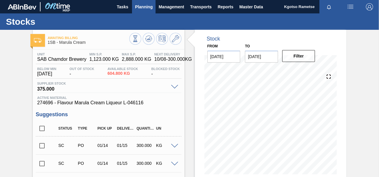
click at [145, 5] on span "Planning" at bounding box center [144, 6] width 18 height 7
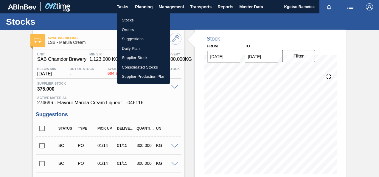
click at [140, 18] on li "Stocks" at bounding box center [143, 21] width 53 height 10
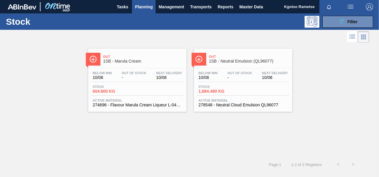
click at [240, 67] on div "Out 1SB - Neutral Emulsion (QL96077) Below Min 10/08 Out Of Stock - Next Delive…" at bounding box center [243, 80] width 98 height 63
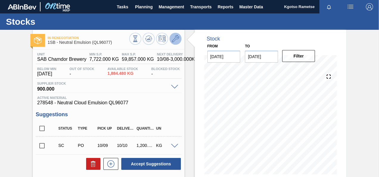
click at [175, 38] on icon at bounding box center [175, 38] width 7 height 7
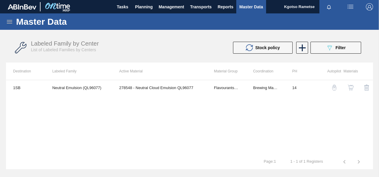
click at [349, 87] on img "button" at bounding box center [351, 88] width 6 height 6
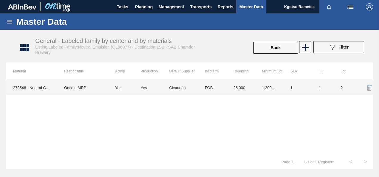
click at [247, 87] on td "25.000" at bounding box center [240, 87] width 29 height 15
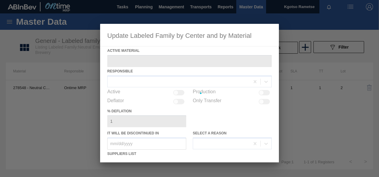
type Material "278548 - Neutral Cloud Emulsion QL96077"
checkbox input "true"
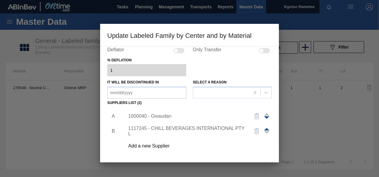
scroll to position [91, 0]
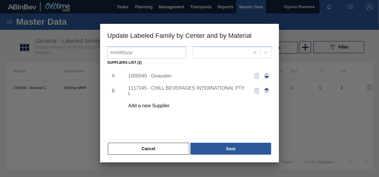
click at [149, 149] on button "Cancel" at bounding box center [148, 149] width 81 height 12
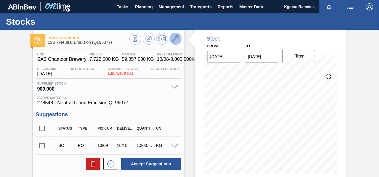
click at [175, 35] on button at bounding box center [176, 39] width 12 height 12
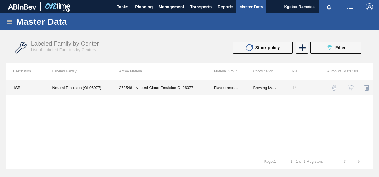
click at [158, 93] on td "278548 - Neutral Cloud Emulsion QL96077" at bounding box center [159, 87] width 95 height 15
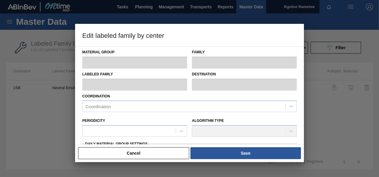
type input "Flavourants & Colourants"
type input "Clouding agents"
type input "Neutral Emulsion (QL96077)"
type input "1SB - SAB Chamdor Brewery"
type input "14"
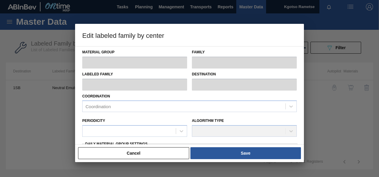
type input "7,722"
type input "59,857"
type input "0"
type input "7,722.000"
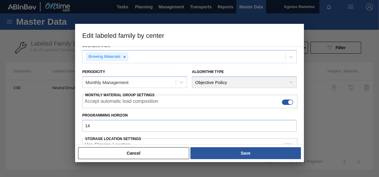
scroll to position [60, 0]
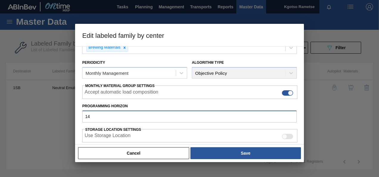
click at [67, 116] on div "Edit labeled family by center Material Group Flavourants & Colourants Family Cl…" at bounding box center [189, 88] width 379 height 177
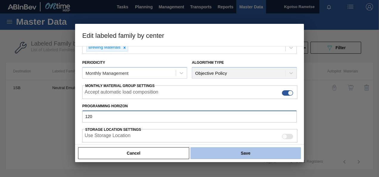
type input "120"
click at [229, 152] on button "Save" at bounding box center [245, 153] width 111 height 12
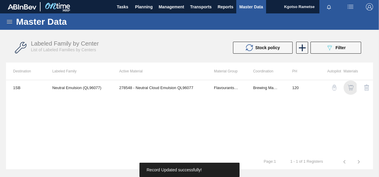
click at [351, 88] on img "button" at bounding box center [351, 88] width 6 height 6
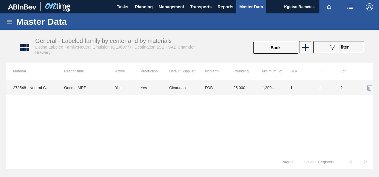
click at [263, 88] on td "1,200.000" at bounding box center [269, 87] width 29 height 15
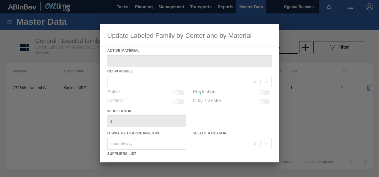
type Material "278548 - Neutral Cloud Emulsion QL96077"
checkbox input "true"
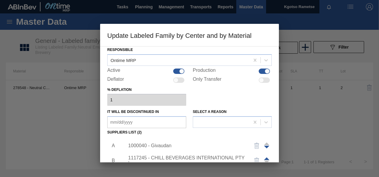
scroll to position [89, 0]
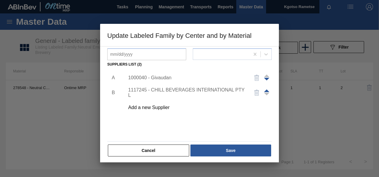
click at [169, 79] on div "1000040 - Givaudan" at bounding box center [186, 77] width 117 height 5
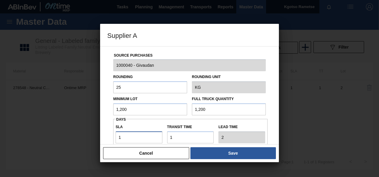
drag, startPoint x: 135, startPoint y: 138, endPoint x: 95, endPoint y: 138, distance: 39.3
click at [100, 138] on div "Source Purchases 1000040 - Givaudan Rounding 25 Rounding Unit KG Minimum Lot 1,…" at bounding box center [189, 95] width 179 height 98
type input "6"
type input "7"
type input "65"
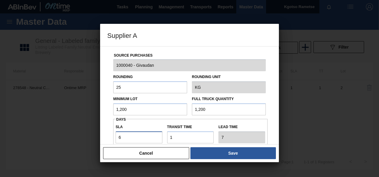
type input "66"
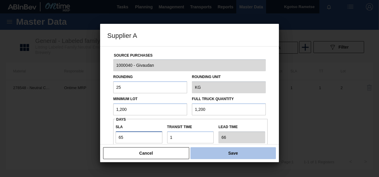
type input "65"
click at [215, 154] on button "Save" at bounding box center [233, 153] width 86 height 12
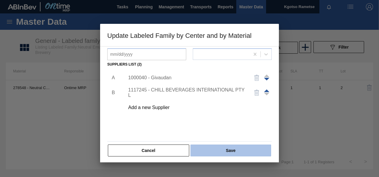
click at [213, 150] on button "Save" at bounding box center [230, 151] width 81 height 12
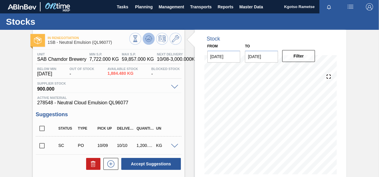
click at [151, 34] on button at bounding box center [149, 39] width 12 height 12
click at [175, 39] on icon at bounding box center [175, 38] width 7 height 7
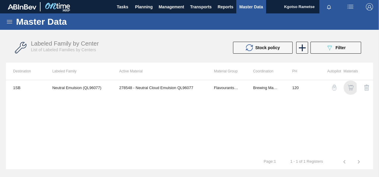
click at [351, 88] on img "button" at bounding box center [351, 88] width 6 height 6
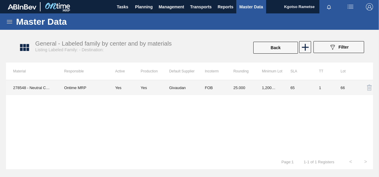
click at [281, 89] on td "1,200.000" at bounding box center [269, 87] width 29 height 15
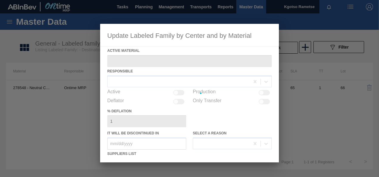
type Material "278548 - Neutral Cloud Emulsion QL96077"
checkbox input "true"
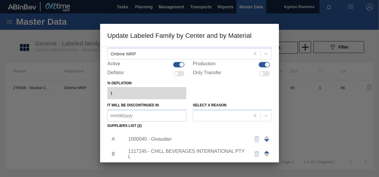
scroll to position [60, 0]
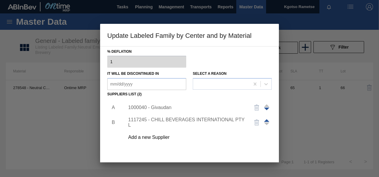
click at [136, 108] on div "1000040 - Givaudan" at bounding box center [186, 107] width 117 height 5
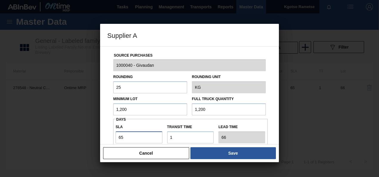
drag, startPoint x: 120, startPoint y: 136, endPoint x: 106, endPoint y: 141, distance: 15.0
click at [107, 141] on div "Source Purchases 1000040 - Givaudan Rounding 25 Rounding Unit KG Minimum Lot 1,…" at bounding box center [189, 95] width 179 height 98
type input "75"
type input "76"
drag, startPoint x: 137, startPoint y: 137, endPoint x: 115, endPoint y: 138, distance: 21.2
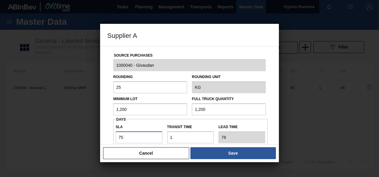
click at [116, 138] on input "75" at bounding box center [139, 137] width 47 height 12
click at [124, 137] on input "75" at bounding box center [139, 137] width 47 height 12
type input "7"
type input "8"
type input "78"
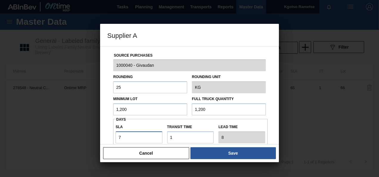
type input "79"
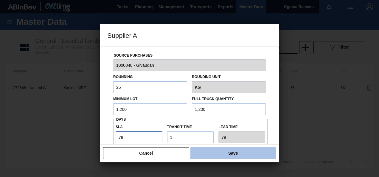
type input "78"
click at [224, 155] on button "Save" at bounding box center [233, 153] width 86 height 12
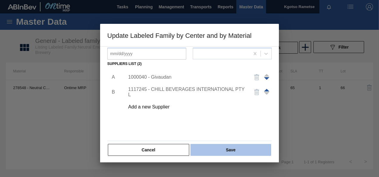
scroll to position [91, 0]
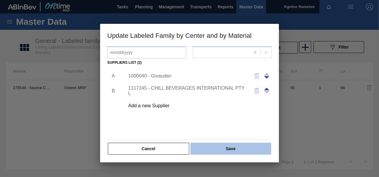
click at [221, 145] on button "Save" at bounding box center [230, 149] width 81 height 12
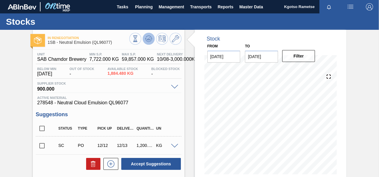
click at [149, 38] on icon at bounding box center [149, 38] width 4 height 3
click at [172, 43] on button at bounding box center [176, 39] width 12 height 12
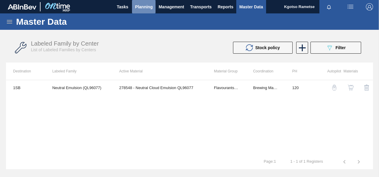
click at [146, 4] on span "Planning" at bounding box center [144, 6] width 18 height 7
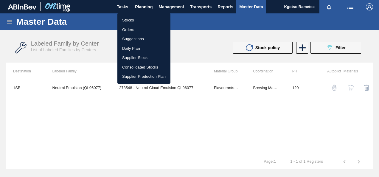
click at [141, 13] on ul "Stocks Orders Suggestions Daily Plan Supplier Stock Consolidated Stocks Supplie…" at bounding box center [143, 48] width 53 height 71
click at [137, 19] on li "Stocks" at bounding box center [143, 21] width 53 height 10
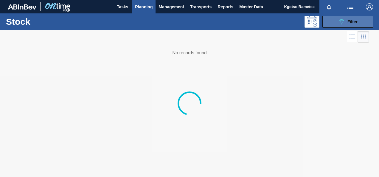
click at [356, 20] on span "Filter" at bounding box center [353, 21] width 10 height 5
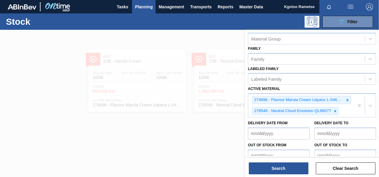
scroll to position [120, 0]
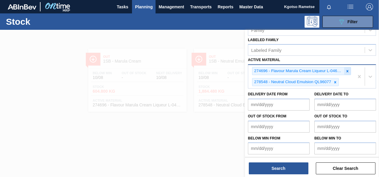
click at [347, 70] on icon at bounding box center [348, 71] width 2 height 2
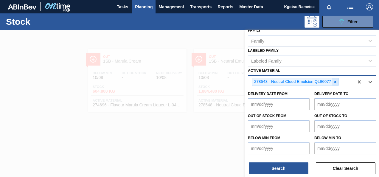
click at [333, 80] on div at bounding box center [335, 81] width 7 height 7
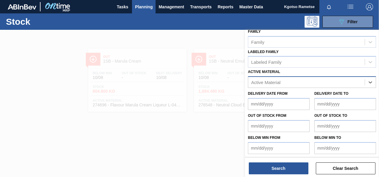
paste Material "283768"
type Material "283768"
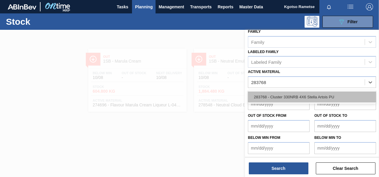
click at [312, 92] on div "283768 - Cluster 330NRB 4X6 Stella Artois PU" at bounding box center [312, 97] width 128 height 11
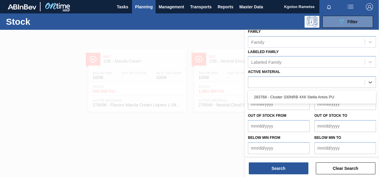
scroll to position [109, 0]
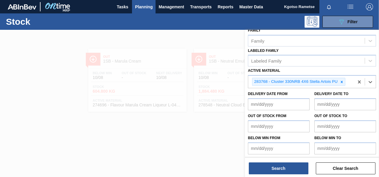
click at [288, 158] on div "Search Clear Search" at bounding box center [312, 165] width 134 height 17
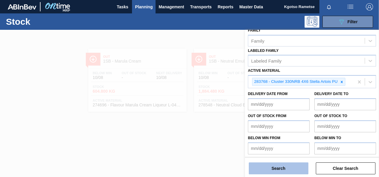
click at [287, 165] on button "Search" at bounding box center [279, 168] width 60 height 12
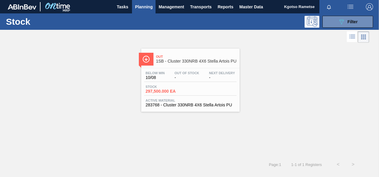
click at [194, 88] on div "Stock 297,500.000 EA" at bounding box center [190, 90] width 92 height 11
